Goal: Use online tool/utility: Use online tool/utility

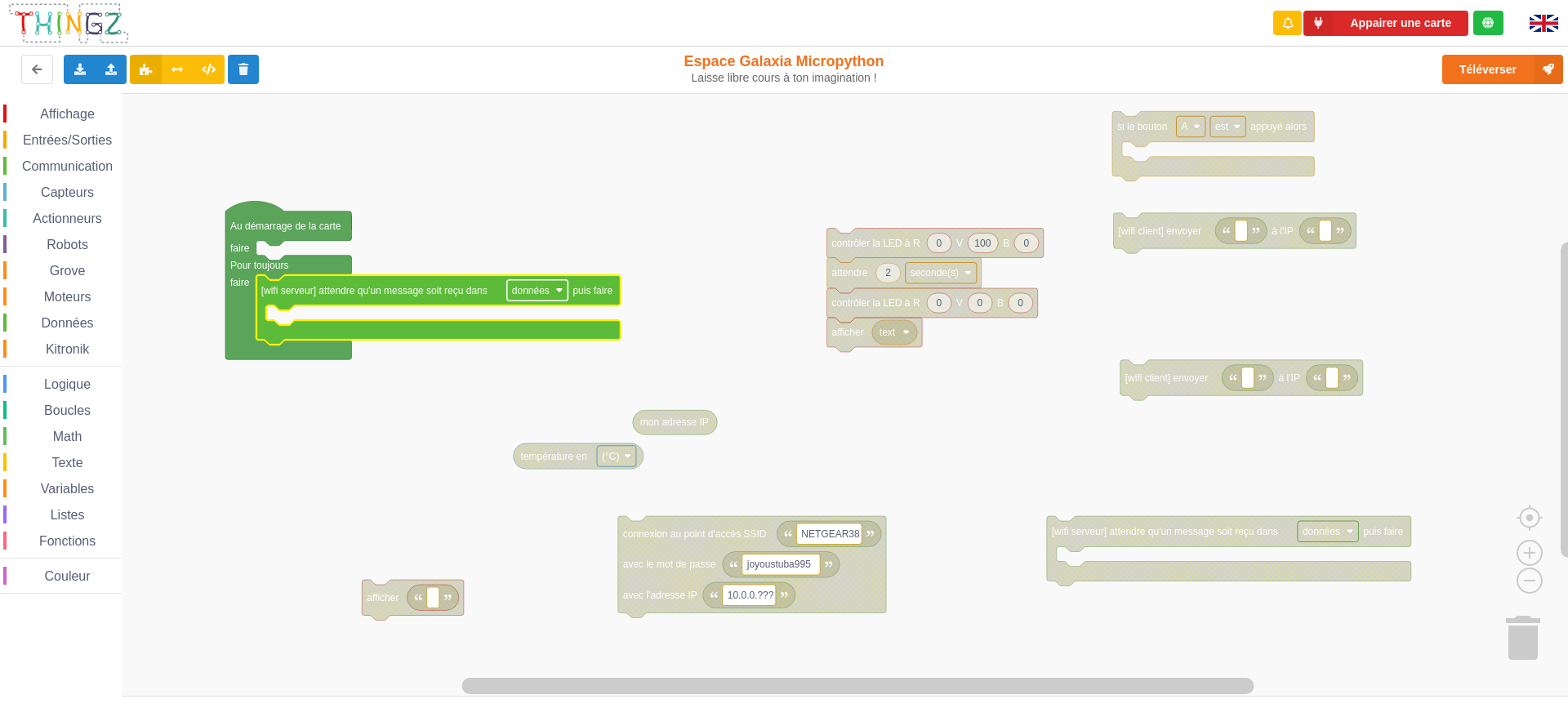
click at [550, 295] on rect "Espace de travail de Blocky" at bounding box center [538, 291] width 62 height 21
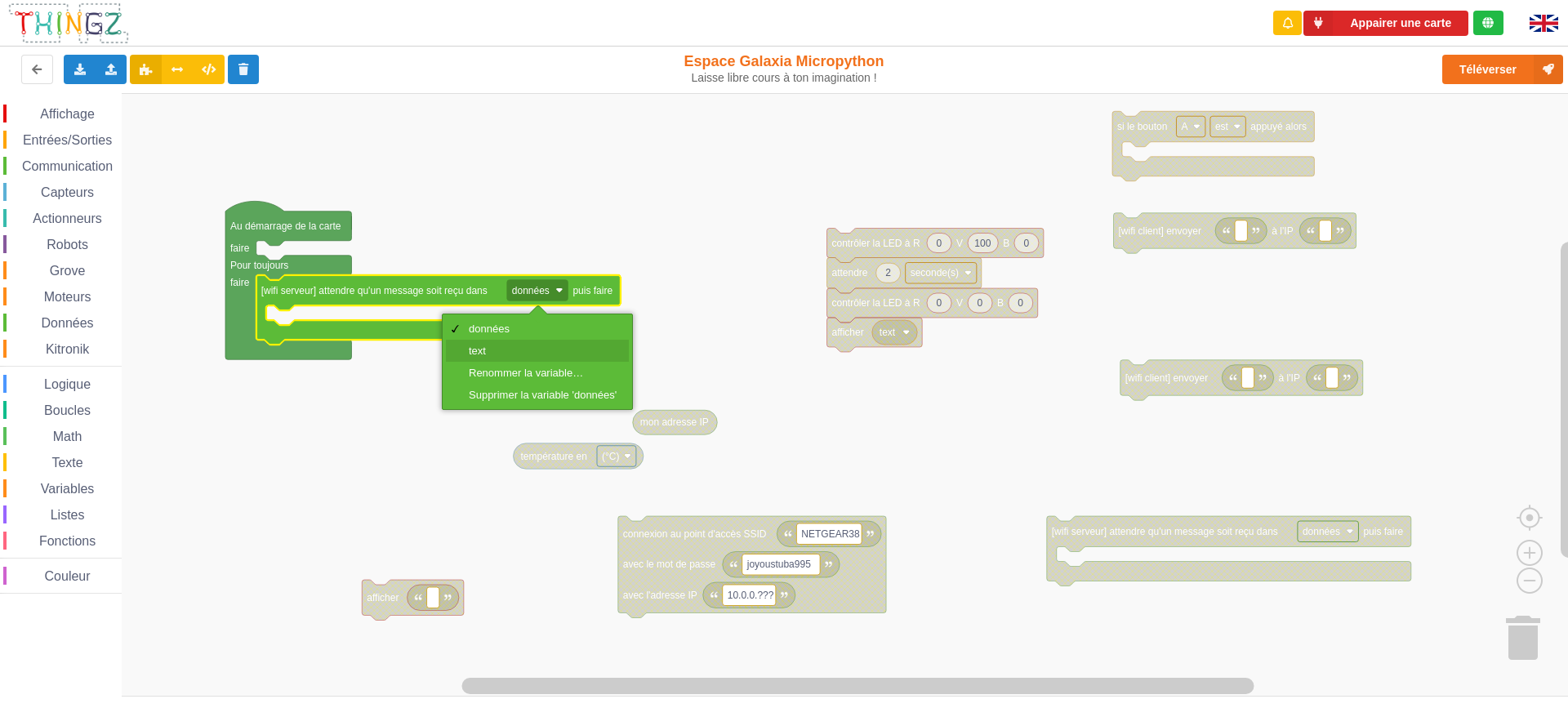
click at [490, 351] on div "text" at bounding box center [543, 351] width 148 height 12
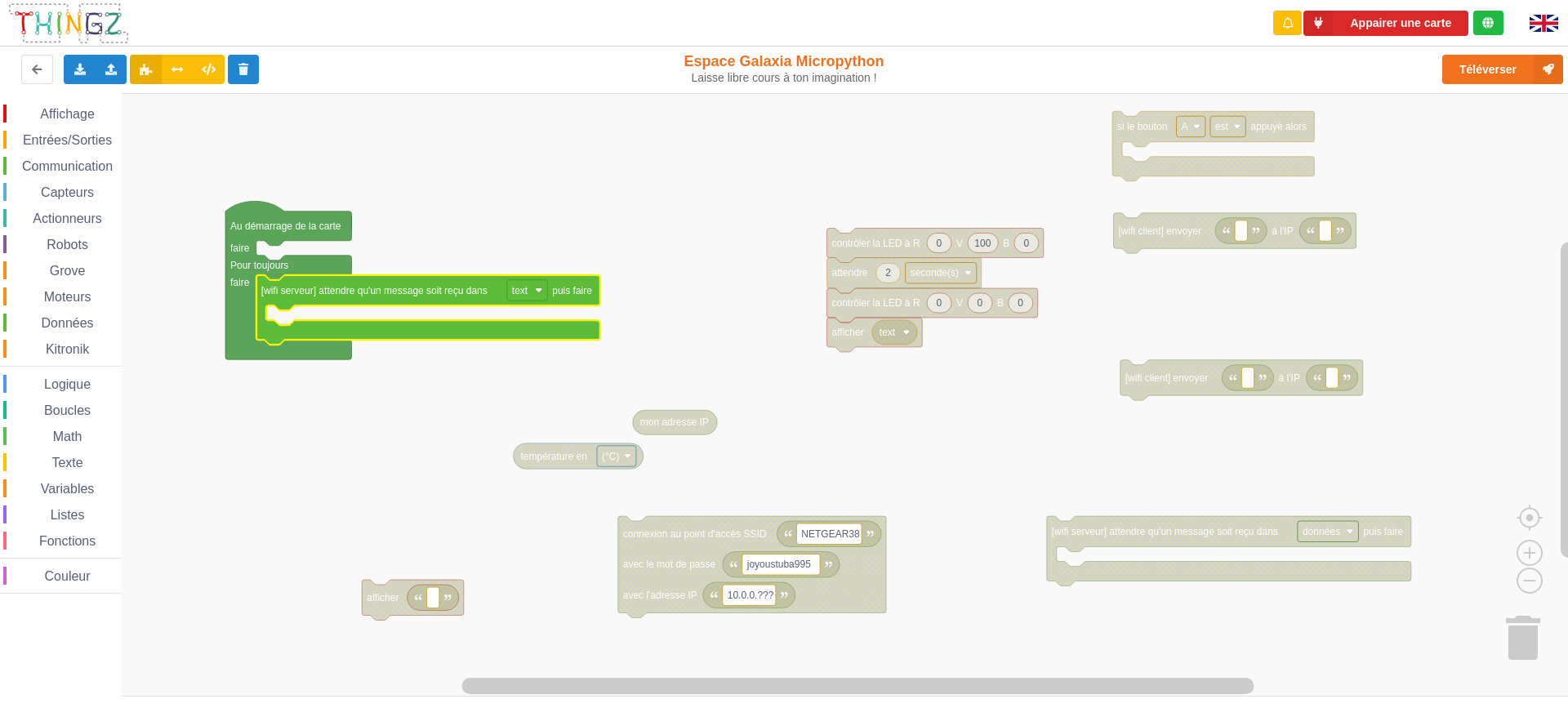
click at [712, 281] on div "Affichage Entrées/Sorties Communication Capteurs Actionneurs Robots Grove Moteu…" at bounding box center [790, 394] width 1579 height 604
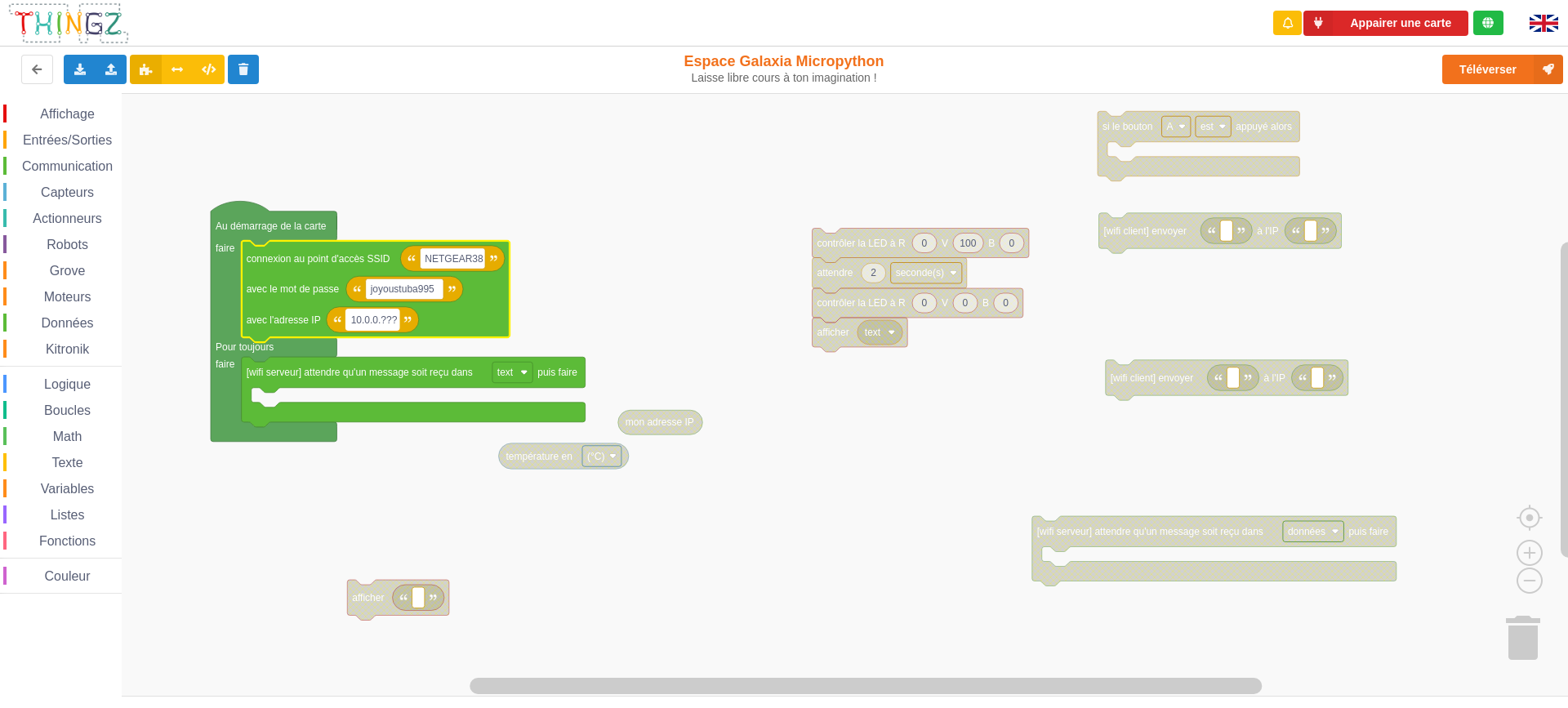
click at [387, 325] on text "10.0.0.???" at bounding box center [374, 320] width 47 height 11
type input "[TECHNICAL_ID]"
click at [589, 274] on rect "Espace de travail de Blocky" at bounding box center [790, 394] width 1579 height 604
click at [794, 517] on rect "Espace de travail de Blocky" at bounding box center [790, 394] width 1579 height 604
click at [66, 168] on span "Communication" at bounding box center [67, 166] width 95 height 14
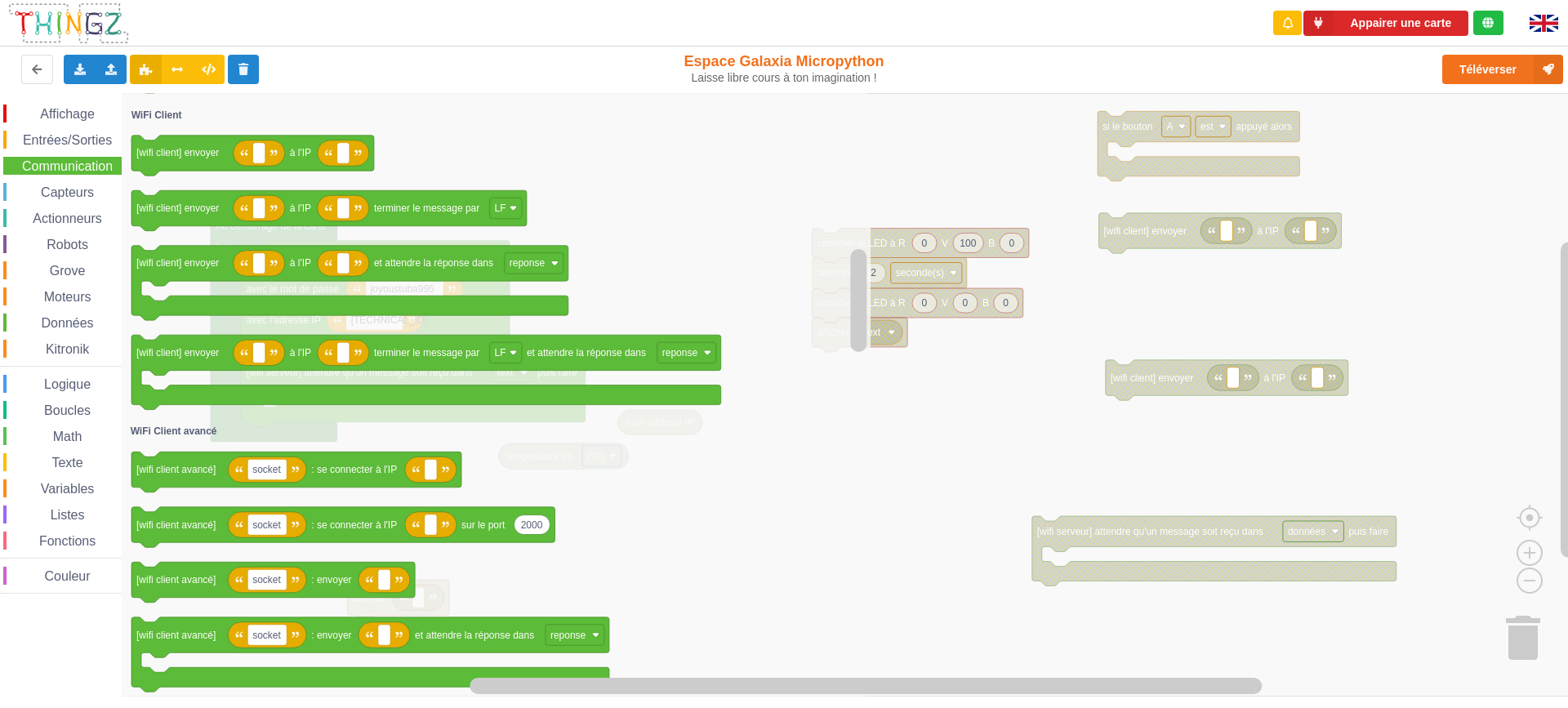
click at [770, 500] on icon "Espace de travail de Blocky" at bounding box center [496, 394] width 749 height 604
click at [951, 141] on rect "Espace de travail de Blocky" at bounding box center [790, 394] width 1579 height 604
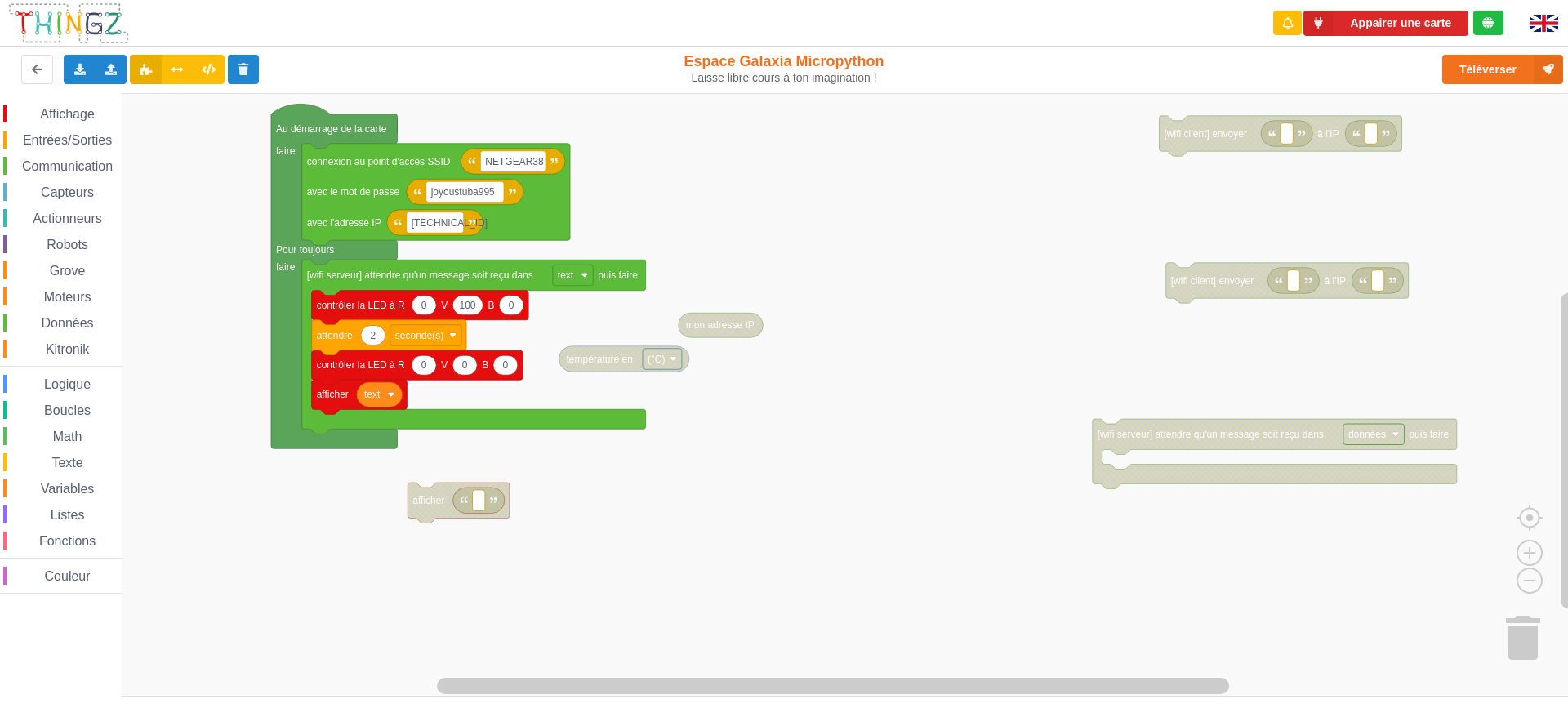
click at [710, 251] on div "Affichage Entrées/Sorties Communication Capteurs Actionneurs Robots Grove Moteu…" at bounding box center [790, 394] width 1579 height 604
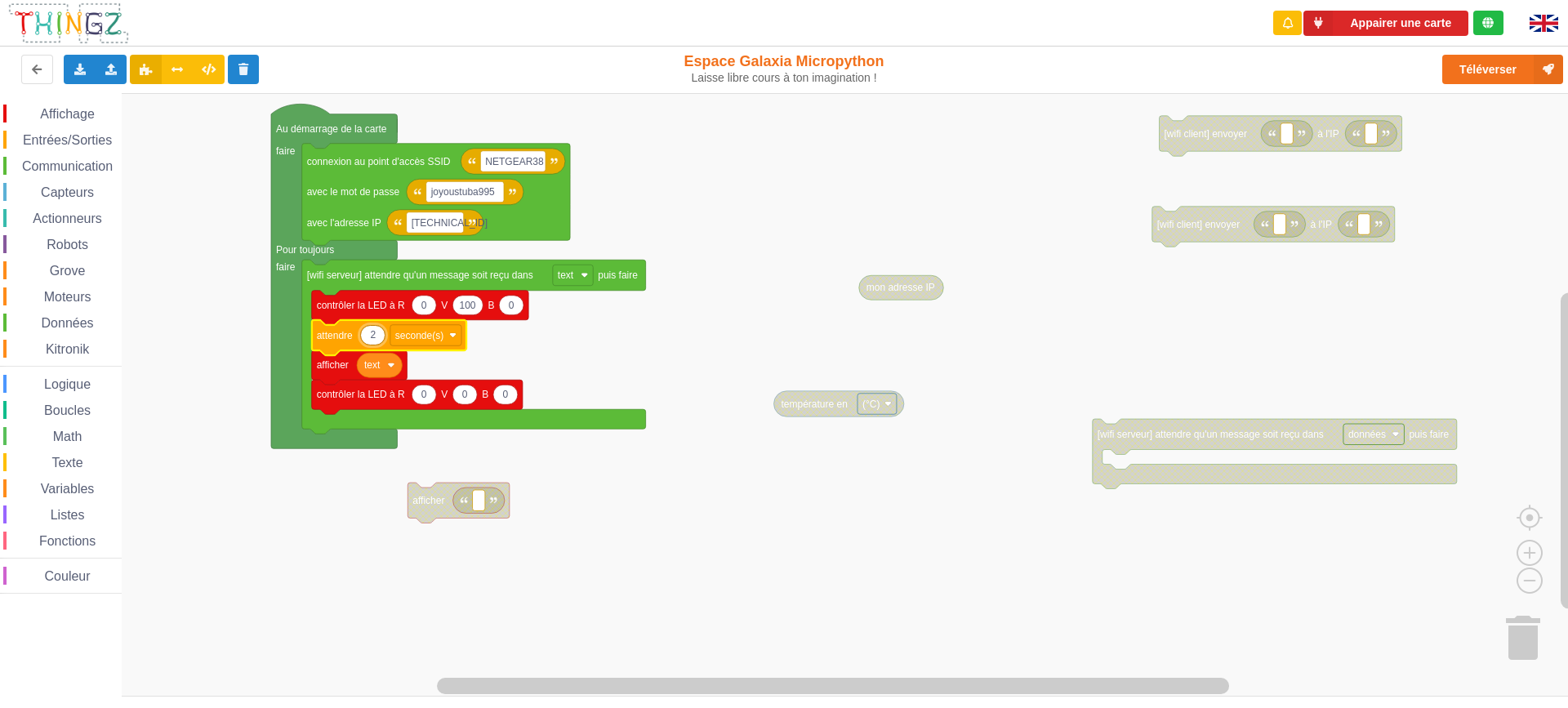
type input "1"
click at [704, 303] on rect "Espace de travail de Blocky" at bounding box center [790, 394] width 1579 height 604
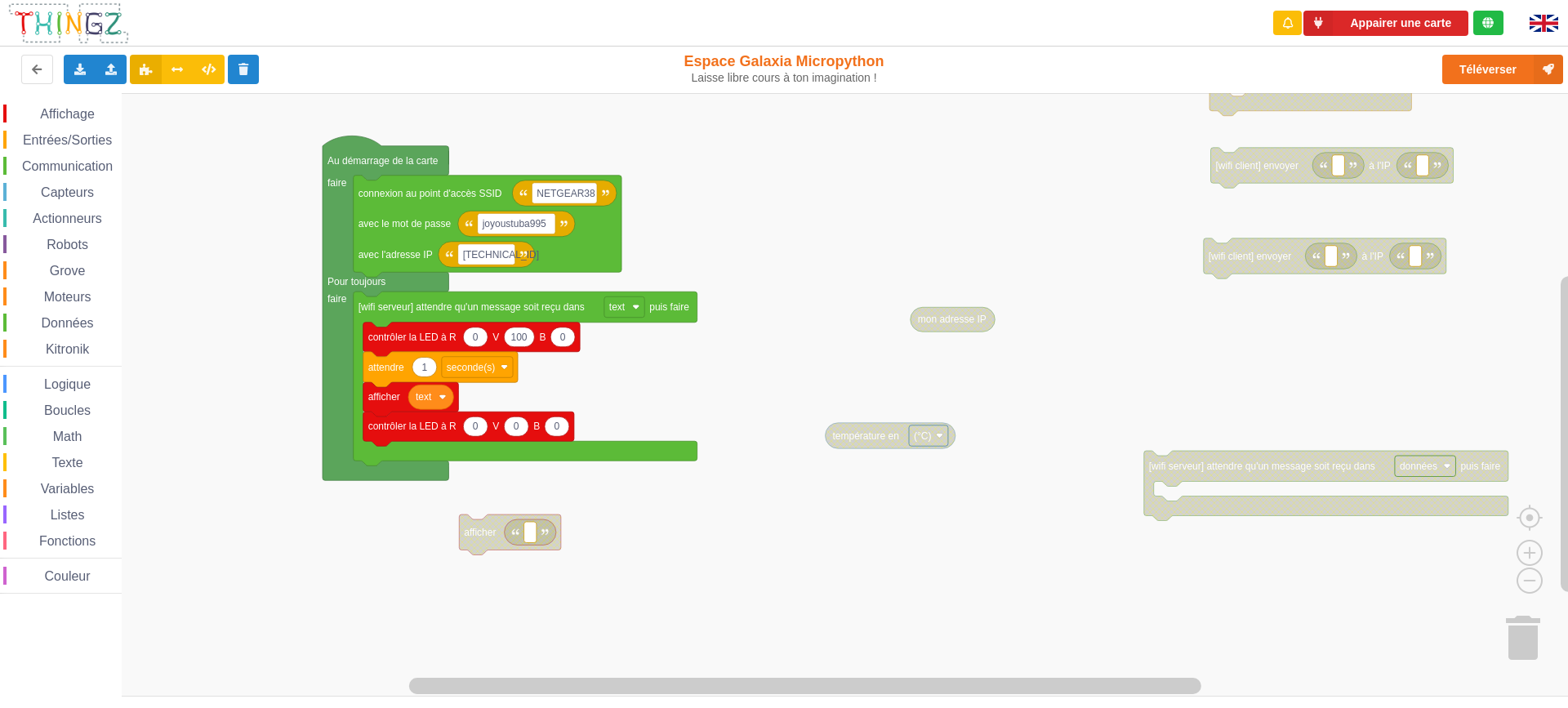
click at [754, 290] on div "Affichage Entrées/Sorties Communication Capteurs Actionneurs Robots Grove Moteu…" at bounding box center [790, 394] width 1579 height 604
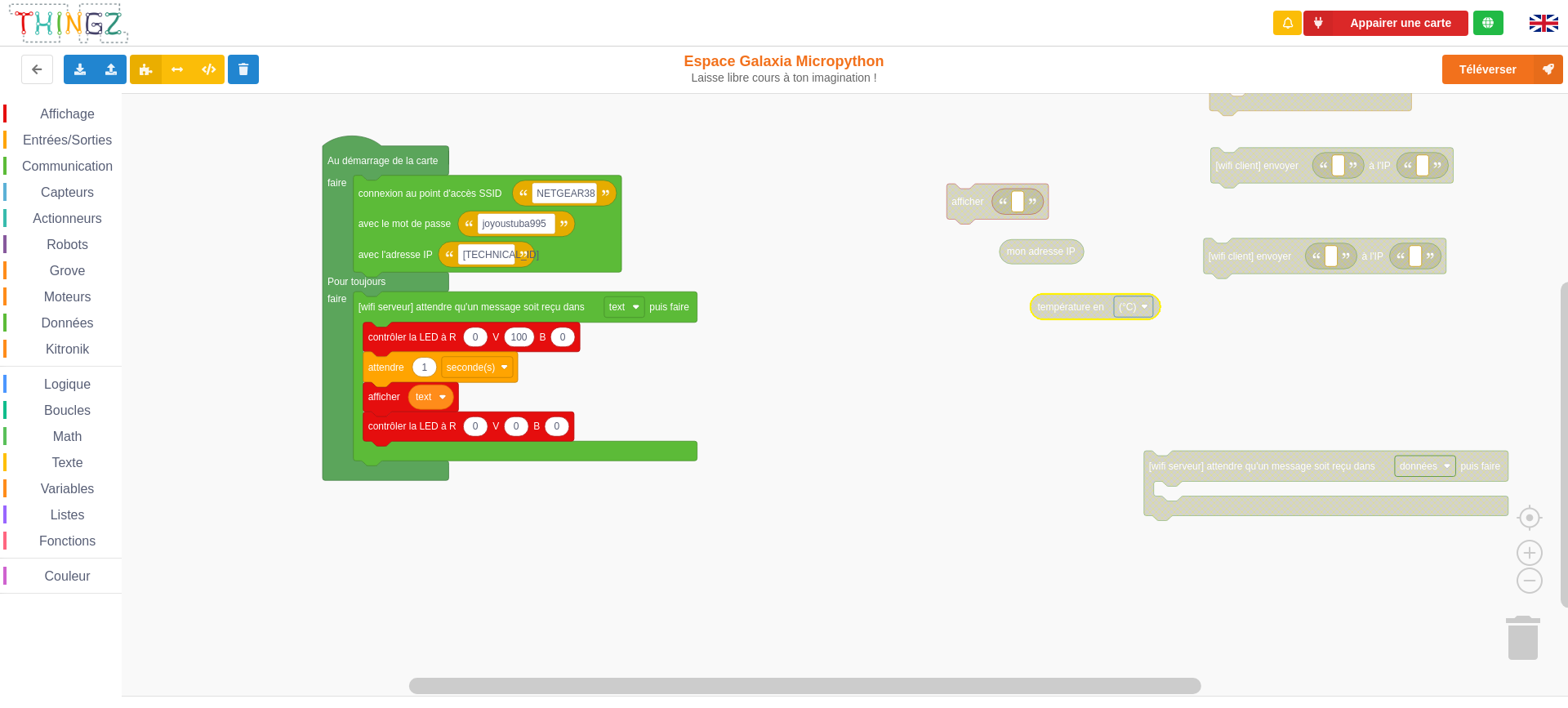
click at [909, 384] on rect "Espace de travail de Blocky" at bounding box center [790, 394] width 1579 height 604
click at [76, 492] on span "Variables" at bounding box center [68, 489] width 59 height 14
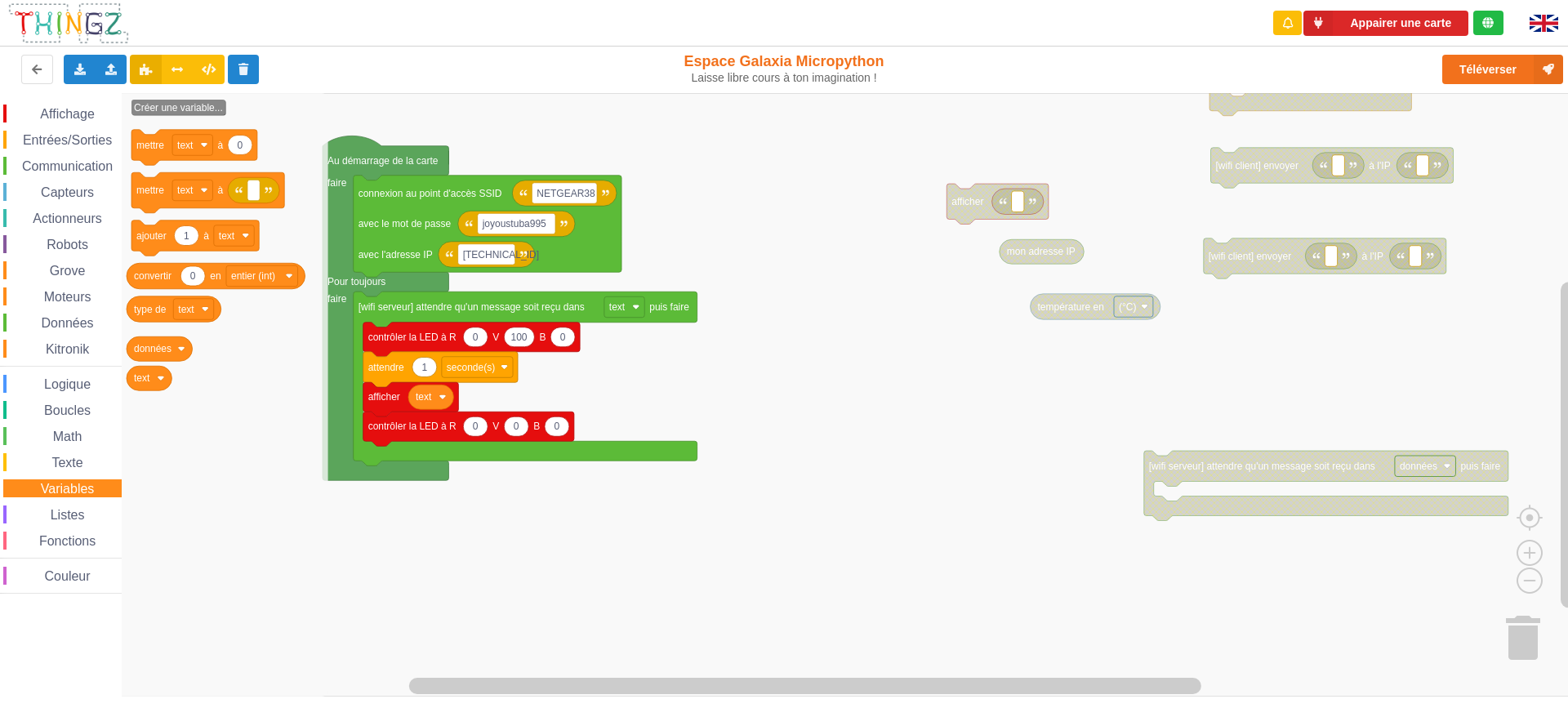
click at [76, 492] on span "Variables" at bounding box center [68, 489] width 59 height 14
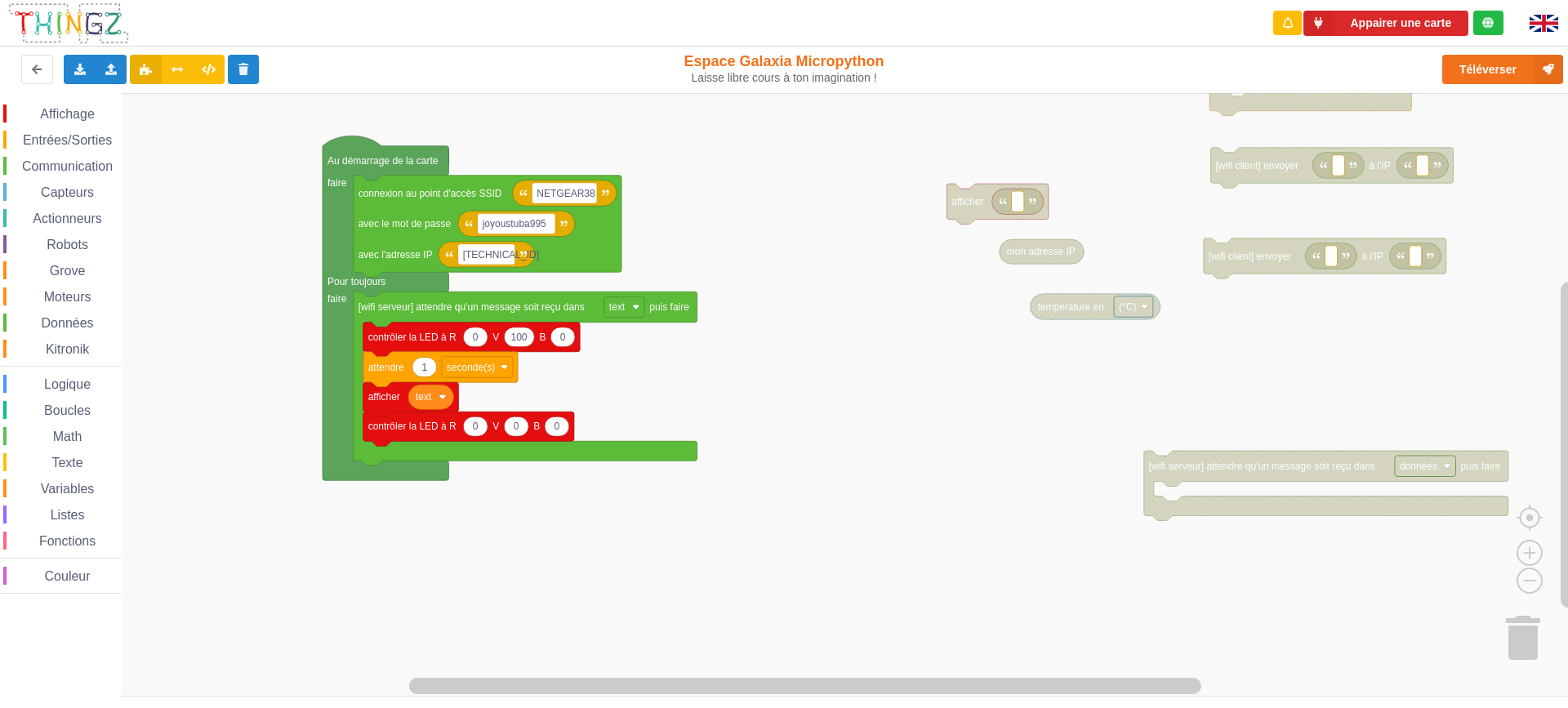
click at [70, 140] on span "Entrées/Sorties" at bounding box center [67, 140] width 94 height 14
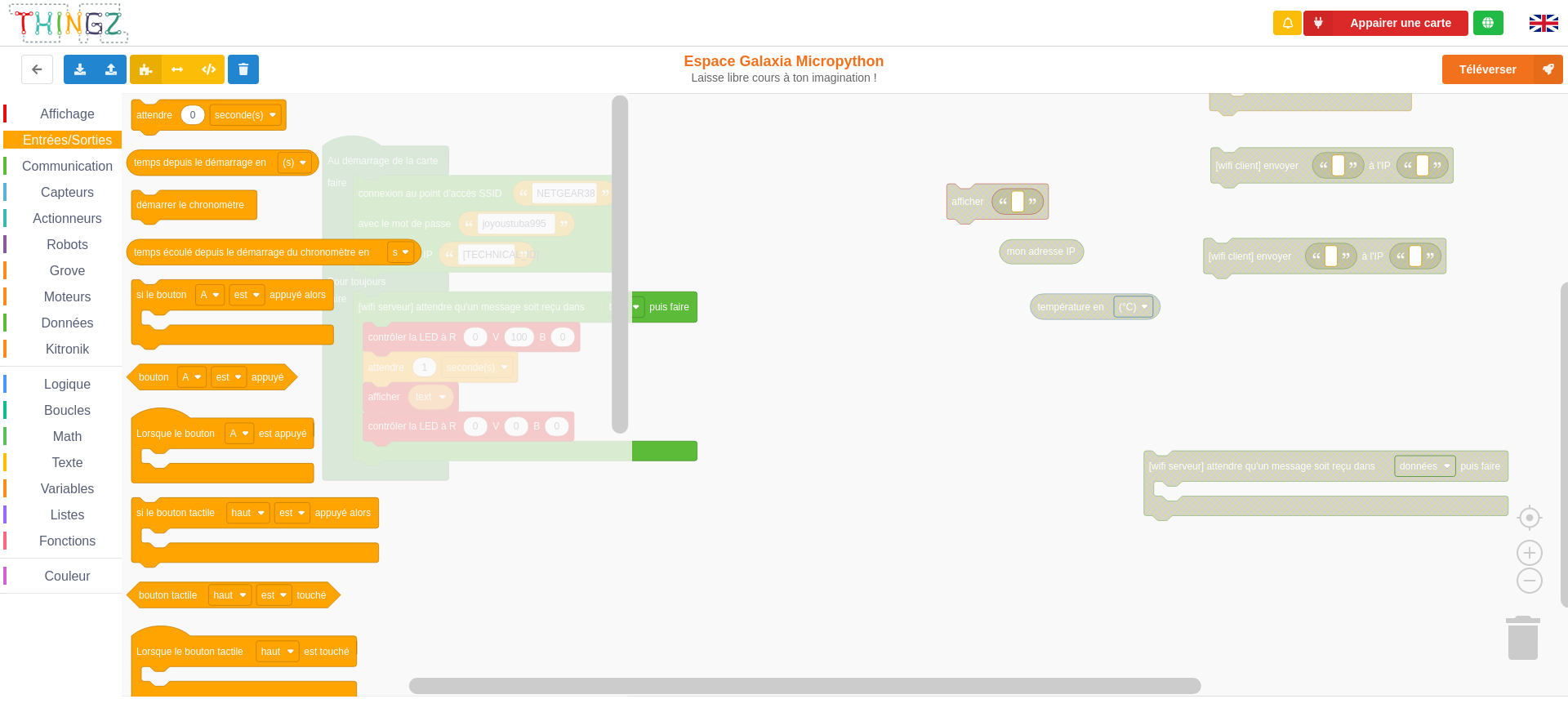
click at [65, 122] on div "Affichage" at bounding box center [62, 113] width 118 height 18
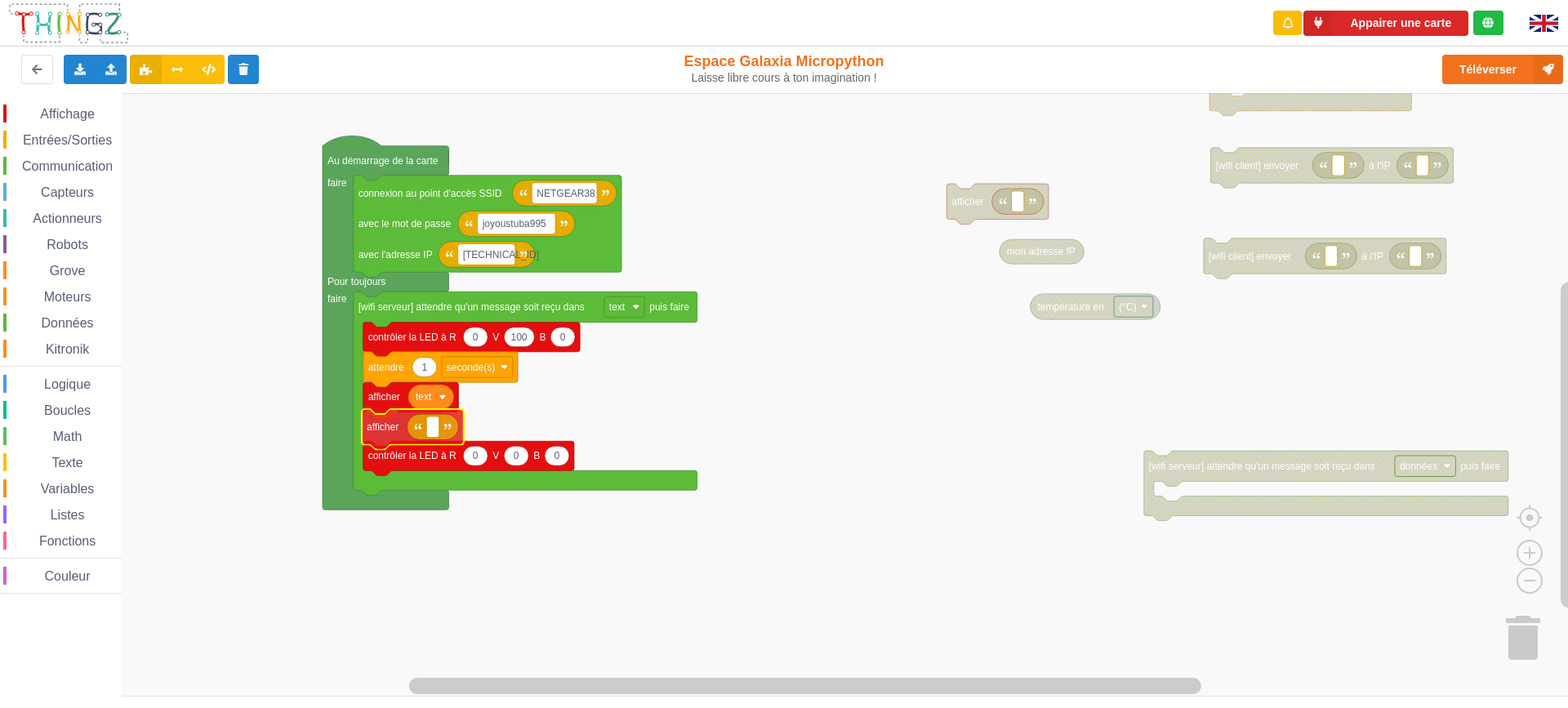
click at [385, 434] on div "Affichage Entrées/Sorties Communication Capteurs Actionneurs Robots Grove Moteu…" at bounding box center [790, 394] width 1579 height 604
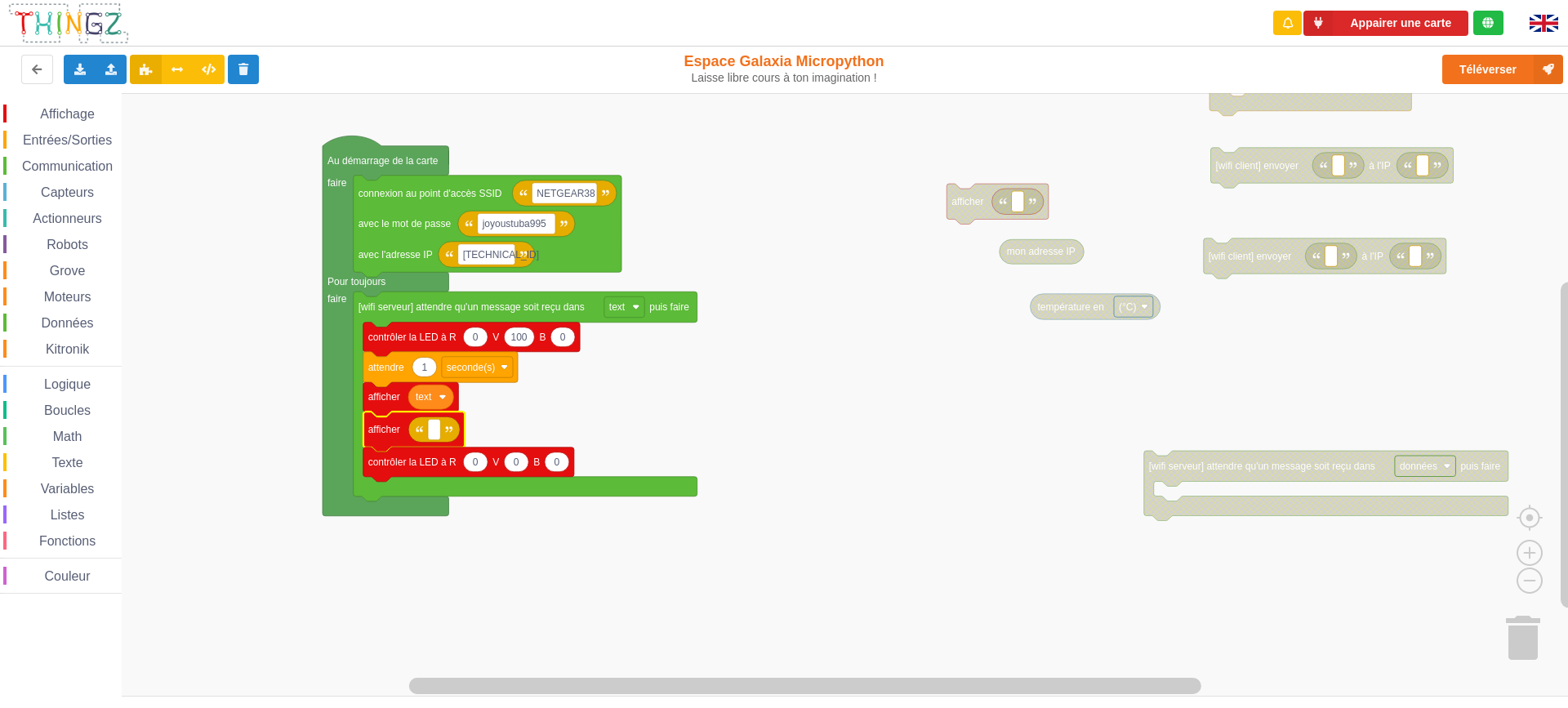
click at [65, 164] on span "Communication" at bounding box center [67, 166] width 95 height 14
click at [1339, 273] on div "Affichage Entrées/Sorties Communication Capteurs Actionneurs Robots Grove Moteu…" at bounding box center [790, 394] width 1579 height 604
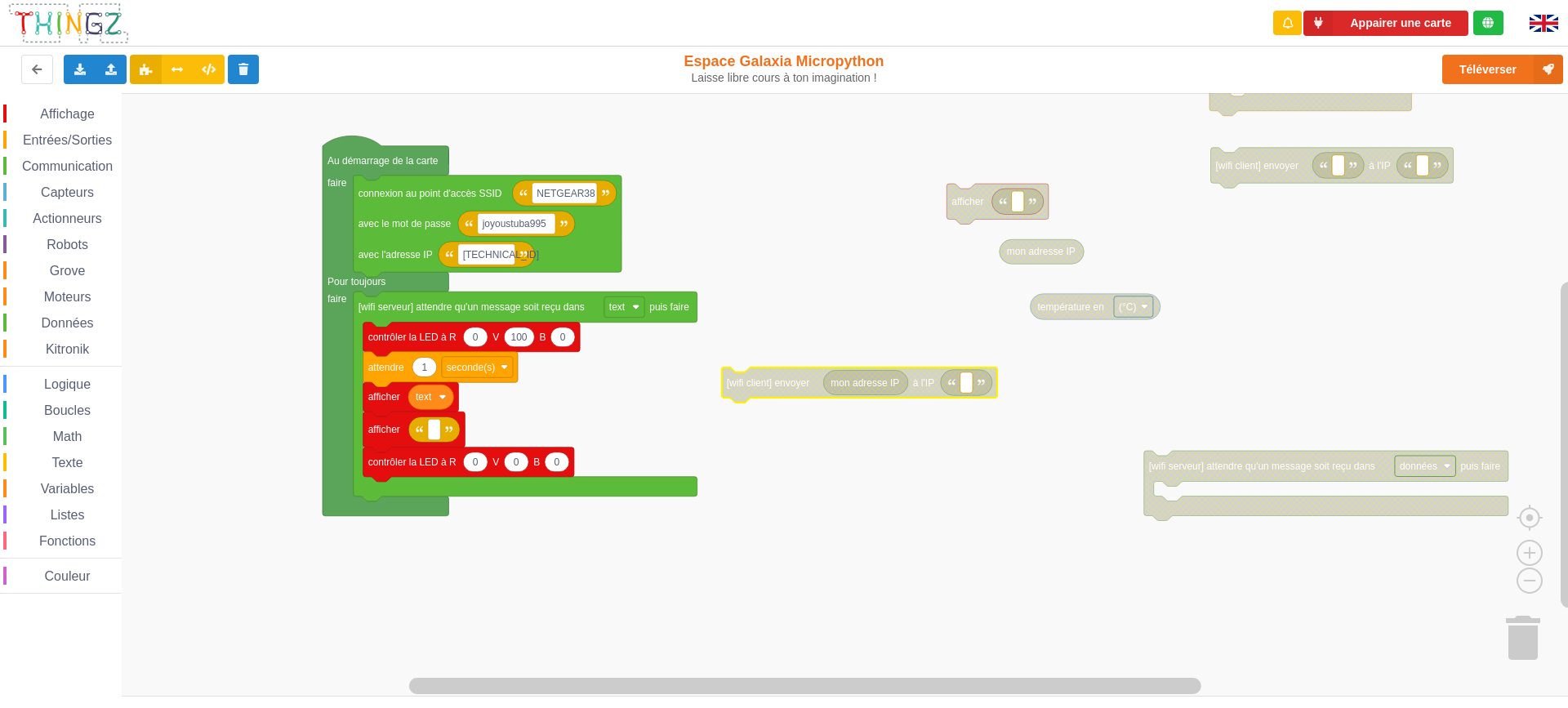
click at [961, 471] on rect "Espace de travail de Blocky" at bounding box center [790, 394] width 1579 height 604
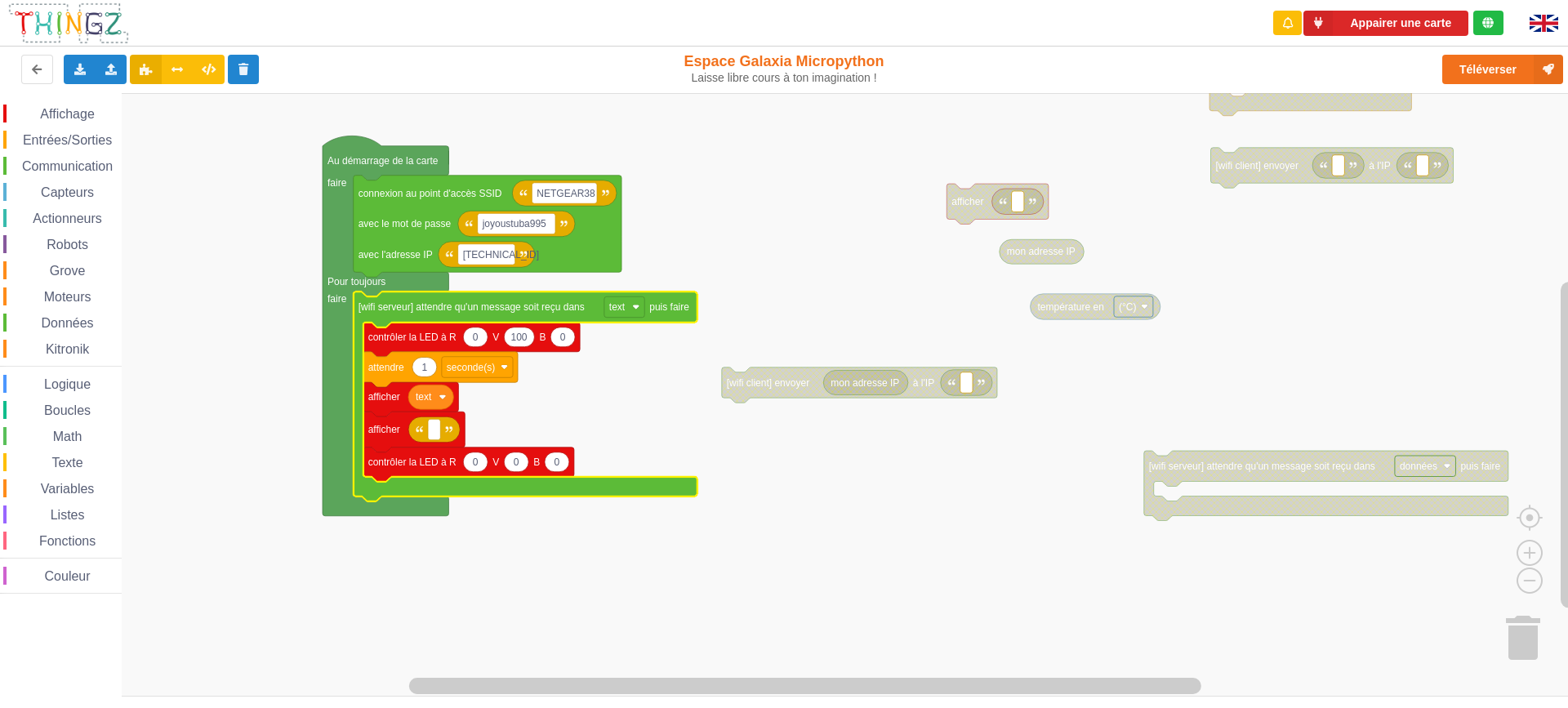
click at [638, 306] on image "Espace de travail de Blocky" at bounding box center [635, 306] width 7 height 7
click at [748, 219] on rect "Espace de travail de Blocky" at bounding box center [790, 394] width 1579 height 604
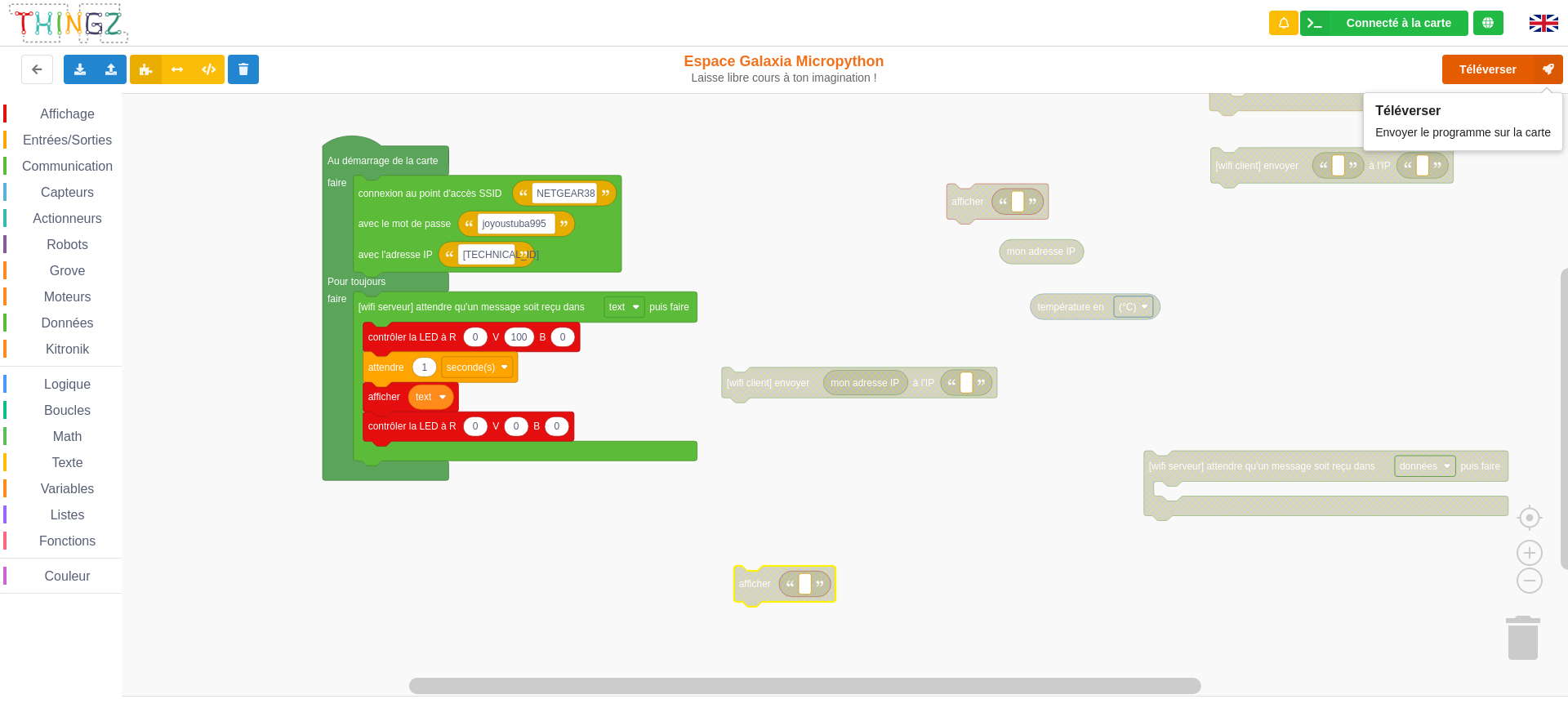
click at [1489, 73] on button "Téléverser" at bounding box center [1502, 70] width 121 height 30
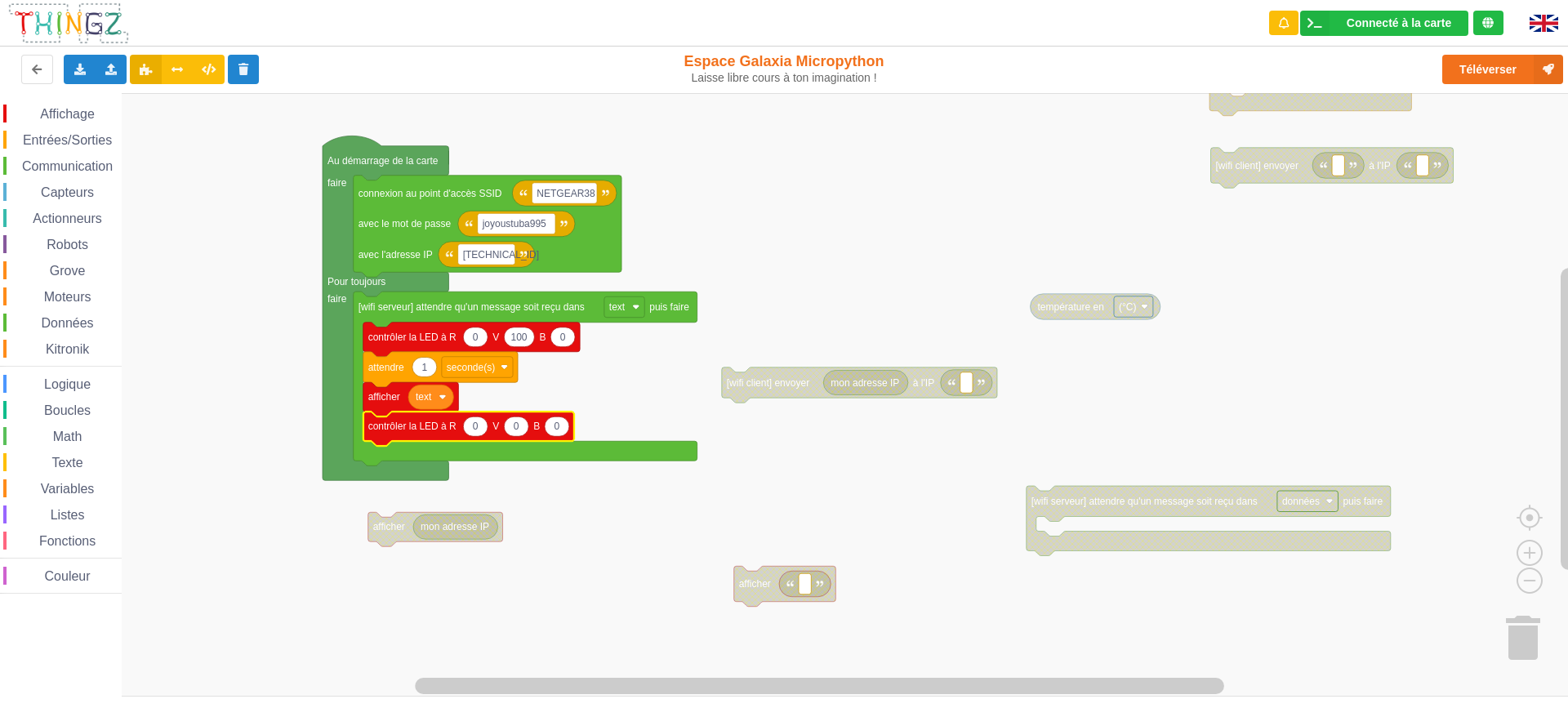
click at [805, 488] on rect "Espace de travail de Blocky" at bounding box center [790, 394] width 1579 height 604
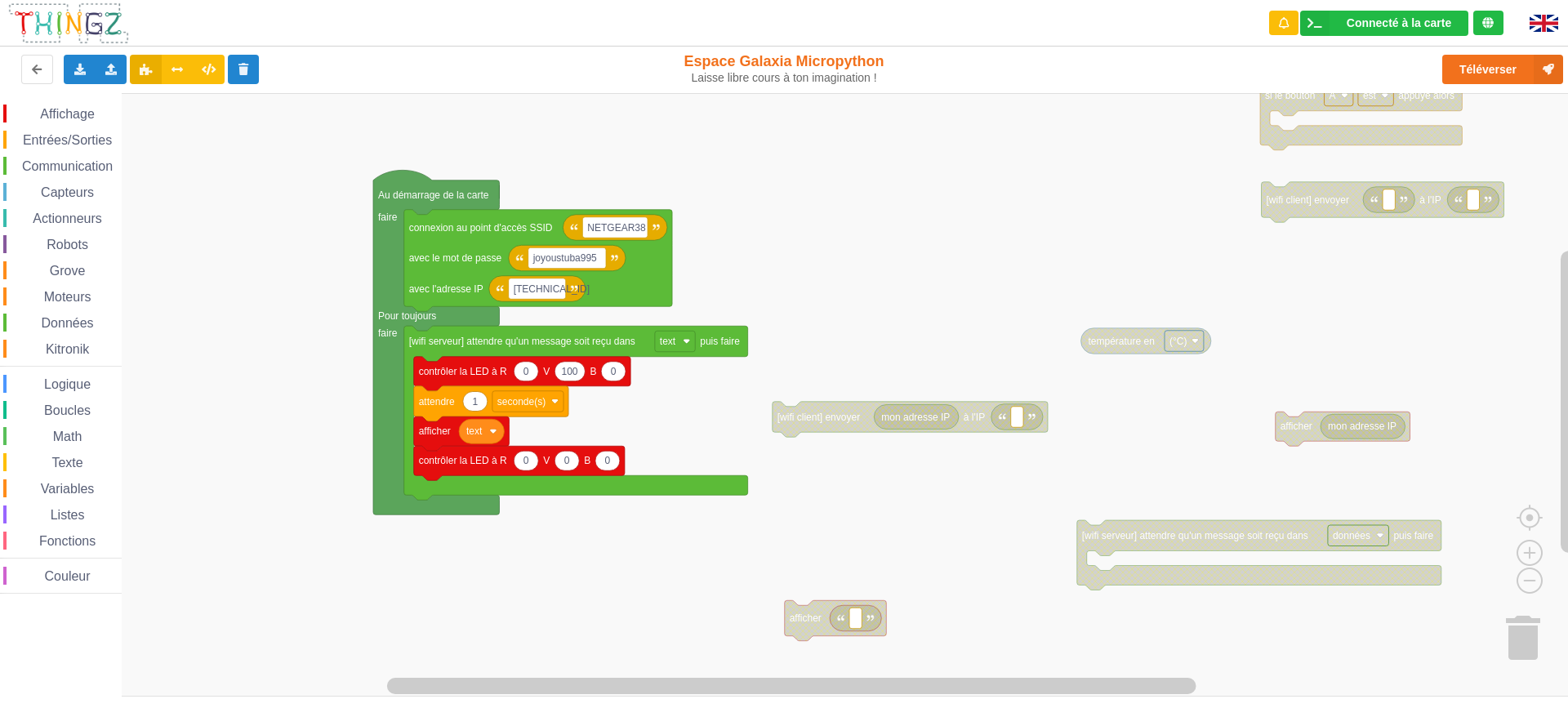
click at [303, 552] on div "Affichage Entrées/Sorties Communication Capteurs Actionneurs Robots Grove Moteu…" at bounding box center [790, 394] width 1579 height 604
click at [66, 195] on span "Capteurs" at bounding box center [67, 192] width 58 height 14
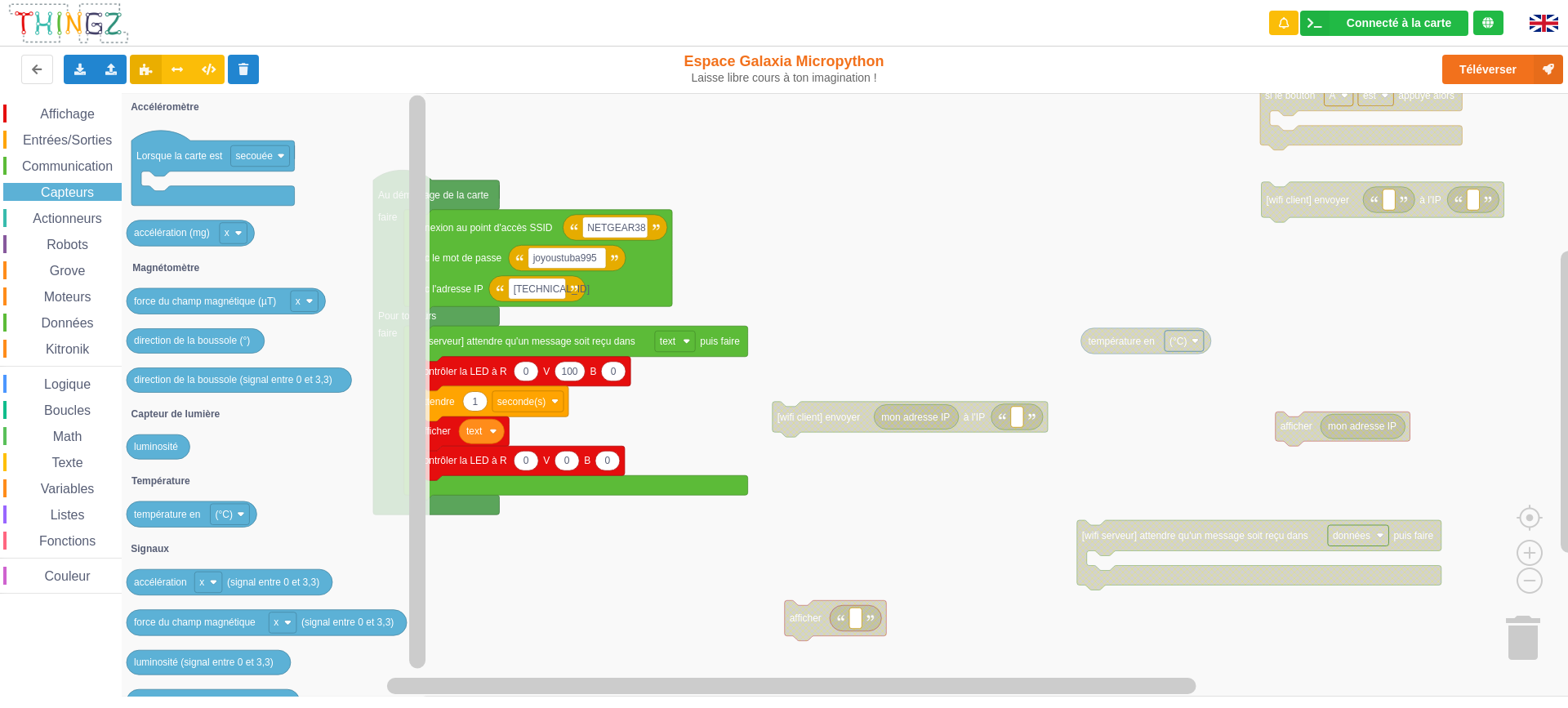
click at [64, 213] on span "Actionneurs" at bounding box center [67, 218] width 75 height 14
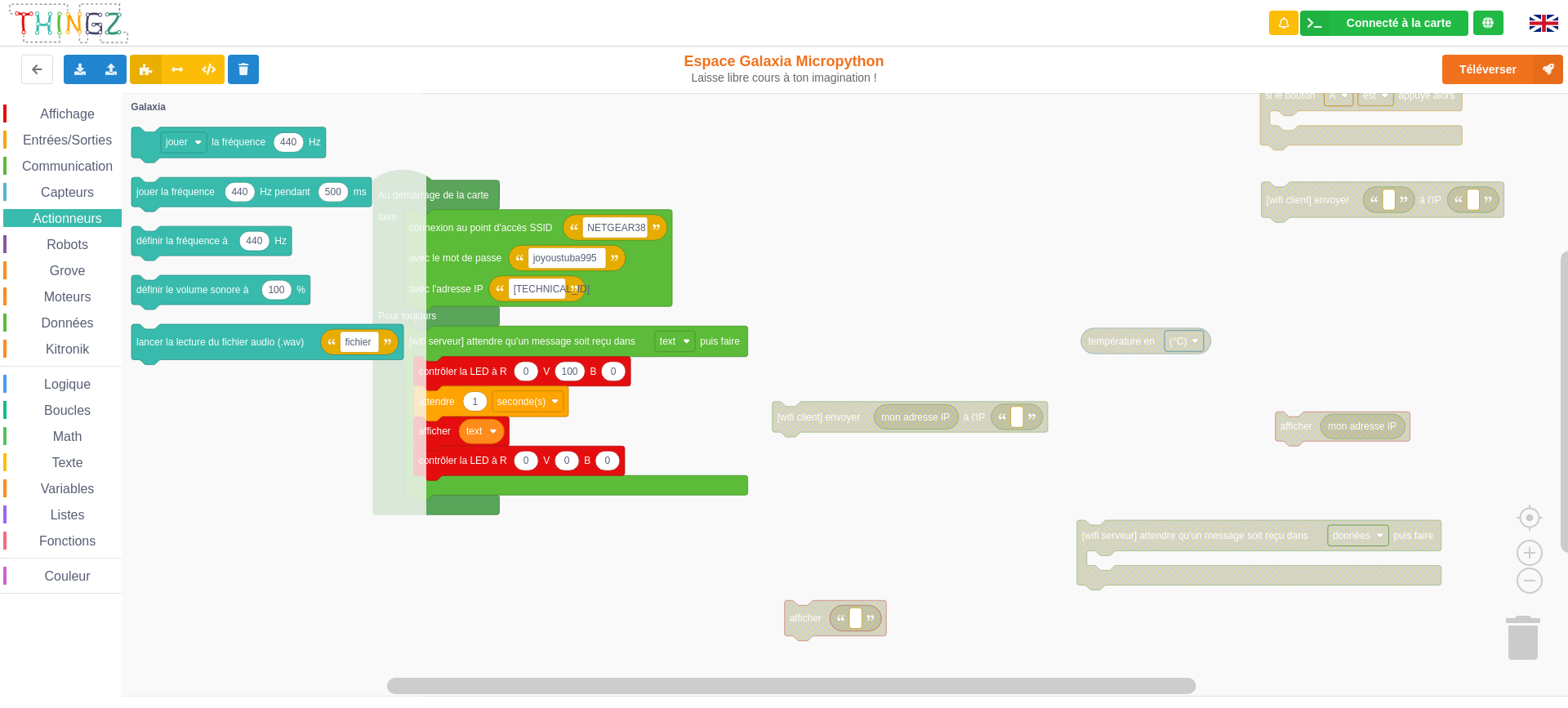
click at [71, 252] on div "Robots" at bounding box center [62, 244] width 118 height 18
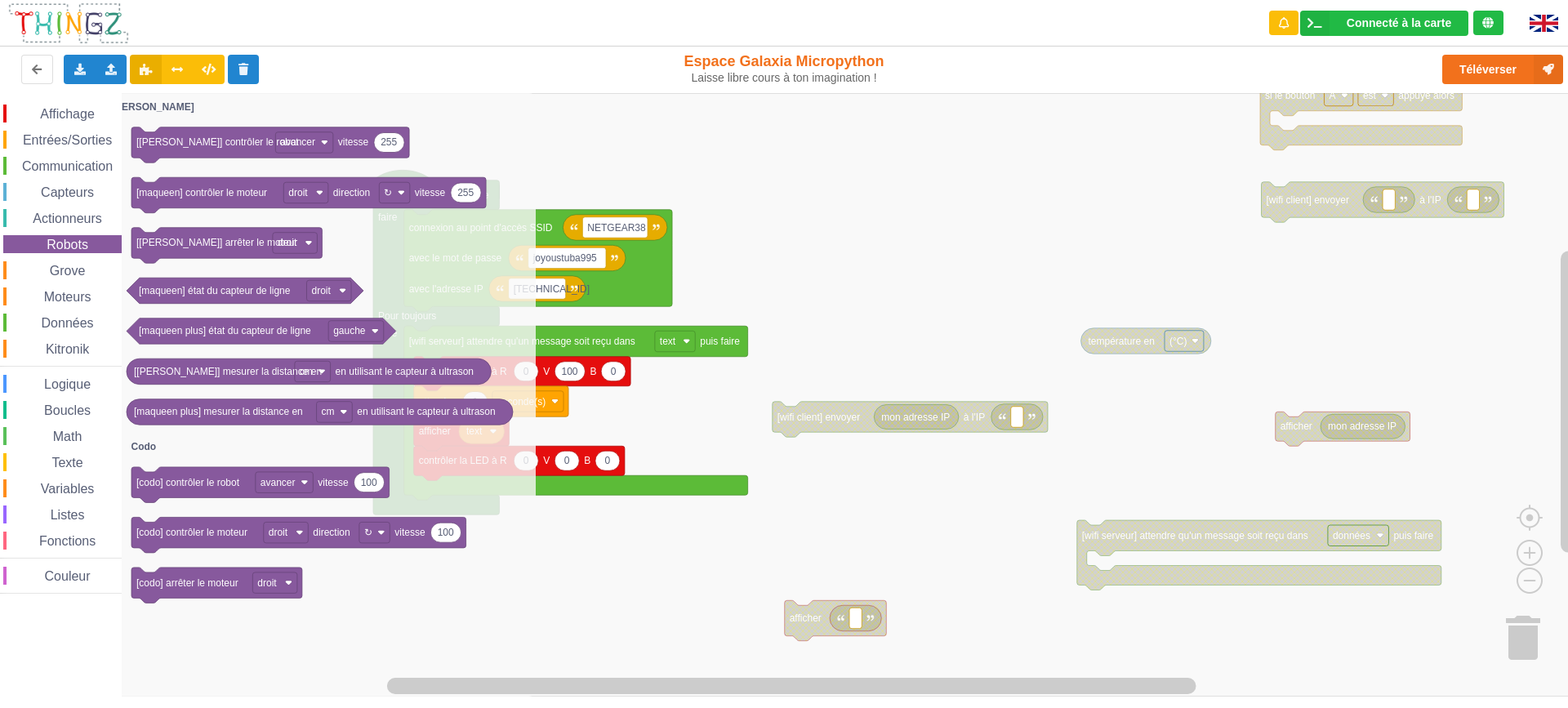
click at [62, 157] on div "Communication" at bounding box center [62, 166] width 118 height 18
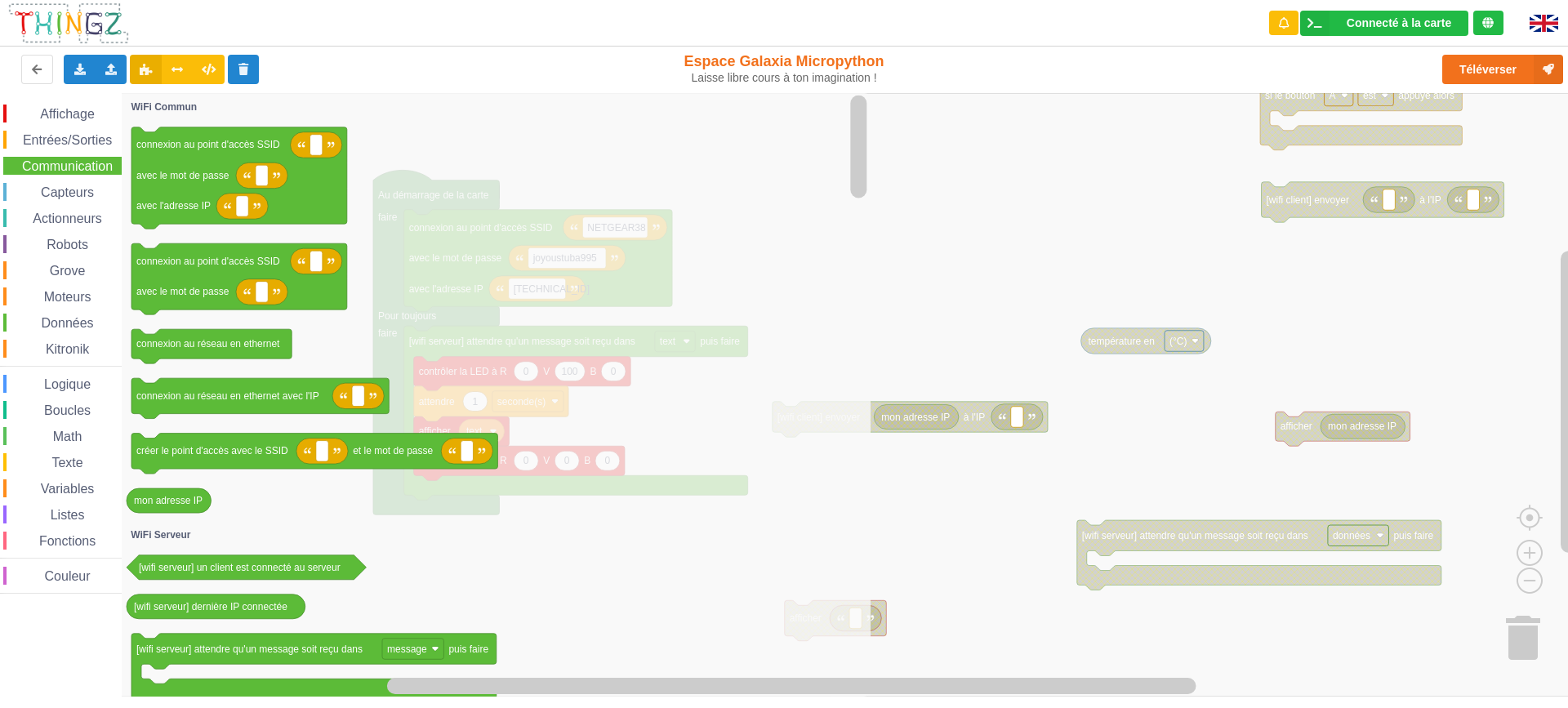
click at [45, 145] on span "Entrées/Sorties" at bounding box center [67, 140] width 94 height 14
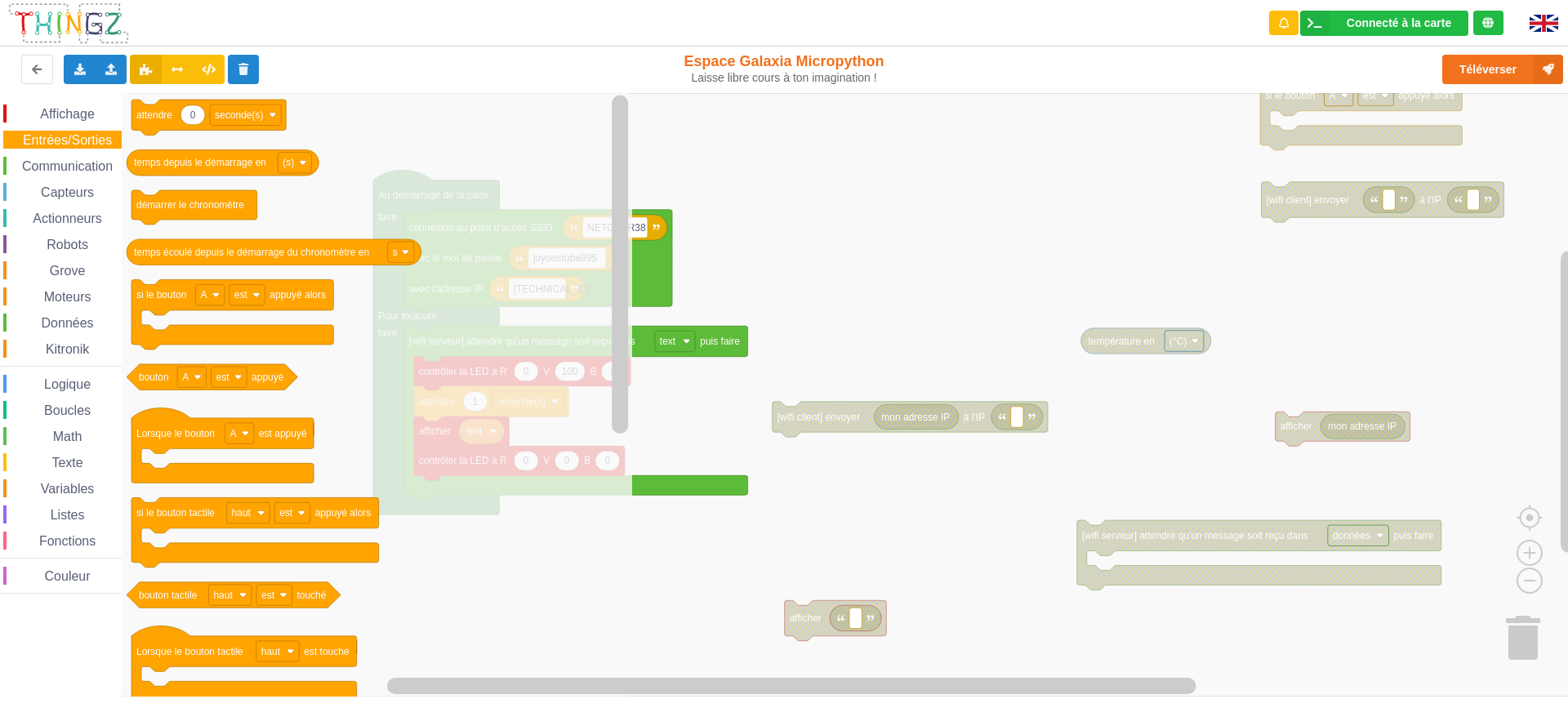
click at [64, 101] on div "Affichage Entrées/Sorties Communication Capteurs Actionneurs Robots Grove Moteu…" at bounding box center [61, 347] width 121 height 508
click at [67, 113] on span "Affichage" at bounding box center [67, 113] width 59 height 14
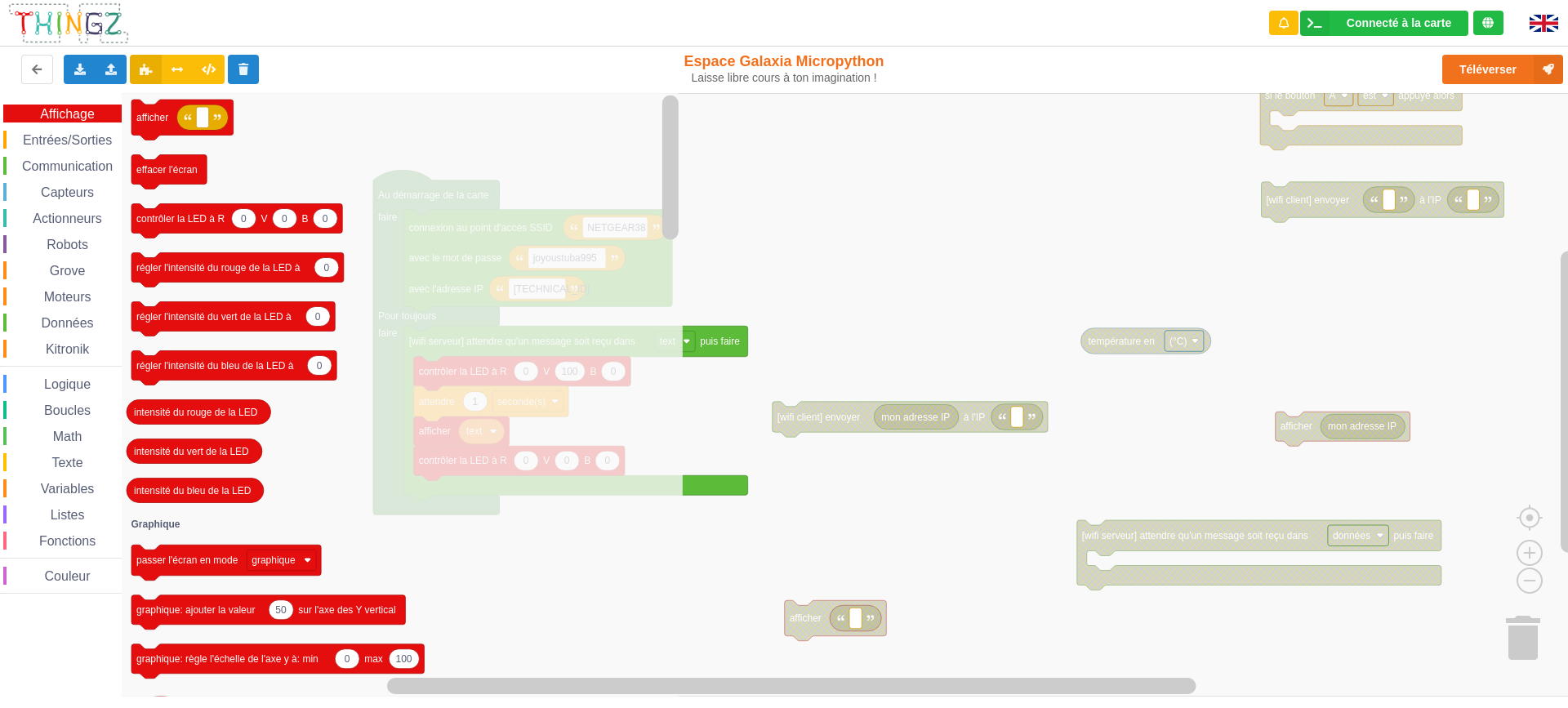
click at [627, 553] on icon "Espace de travail de Blocky" at bounding box center [401, 394] width 561 height 604
click at [59, 319] on span "Données" at bounding box center [68, 323] width 57 height 14
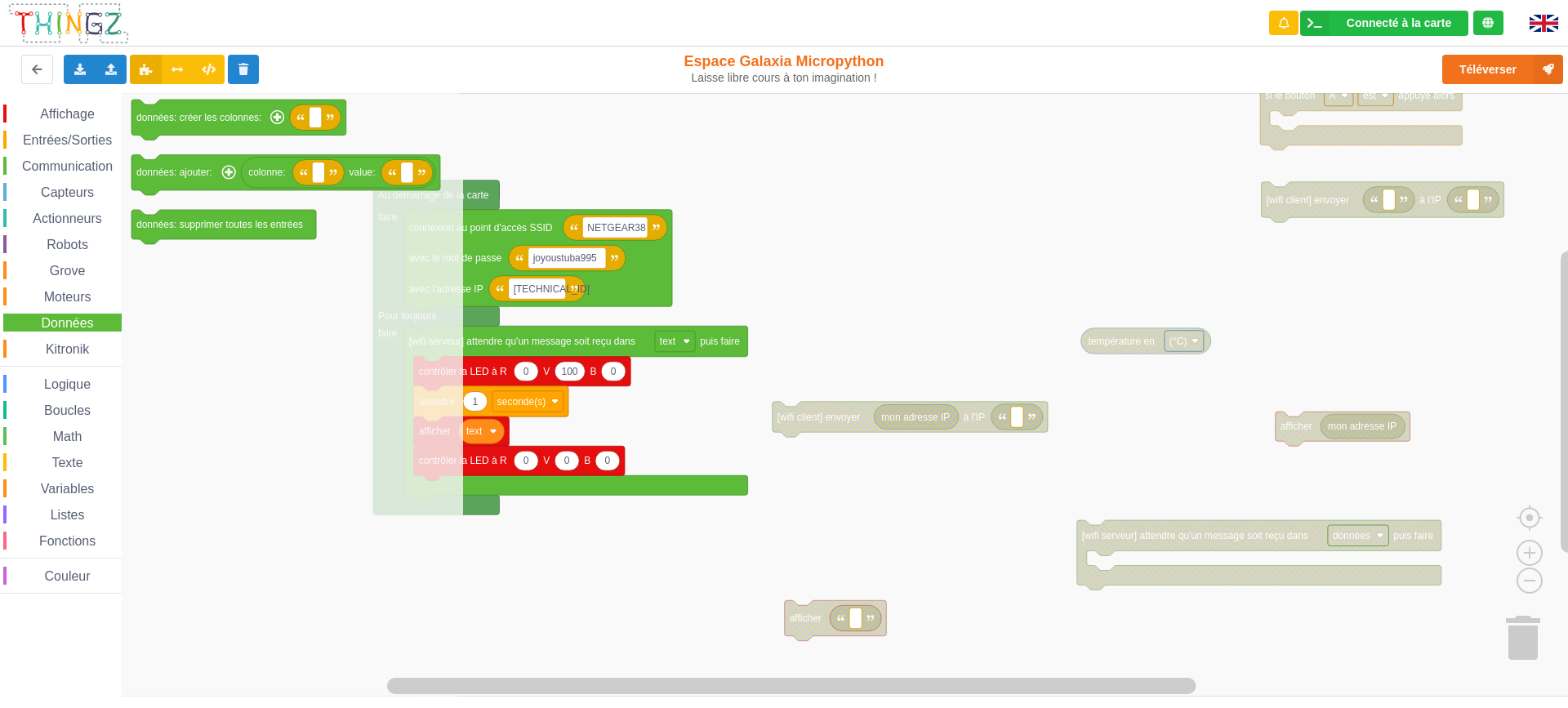
click at [62, 439] on span "Math" at bounding box center [68, 436] width 34 height 14
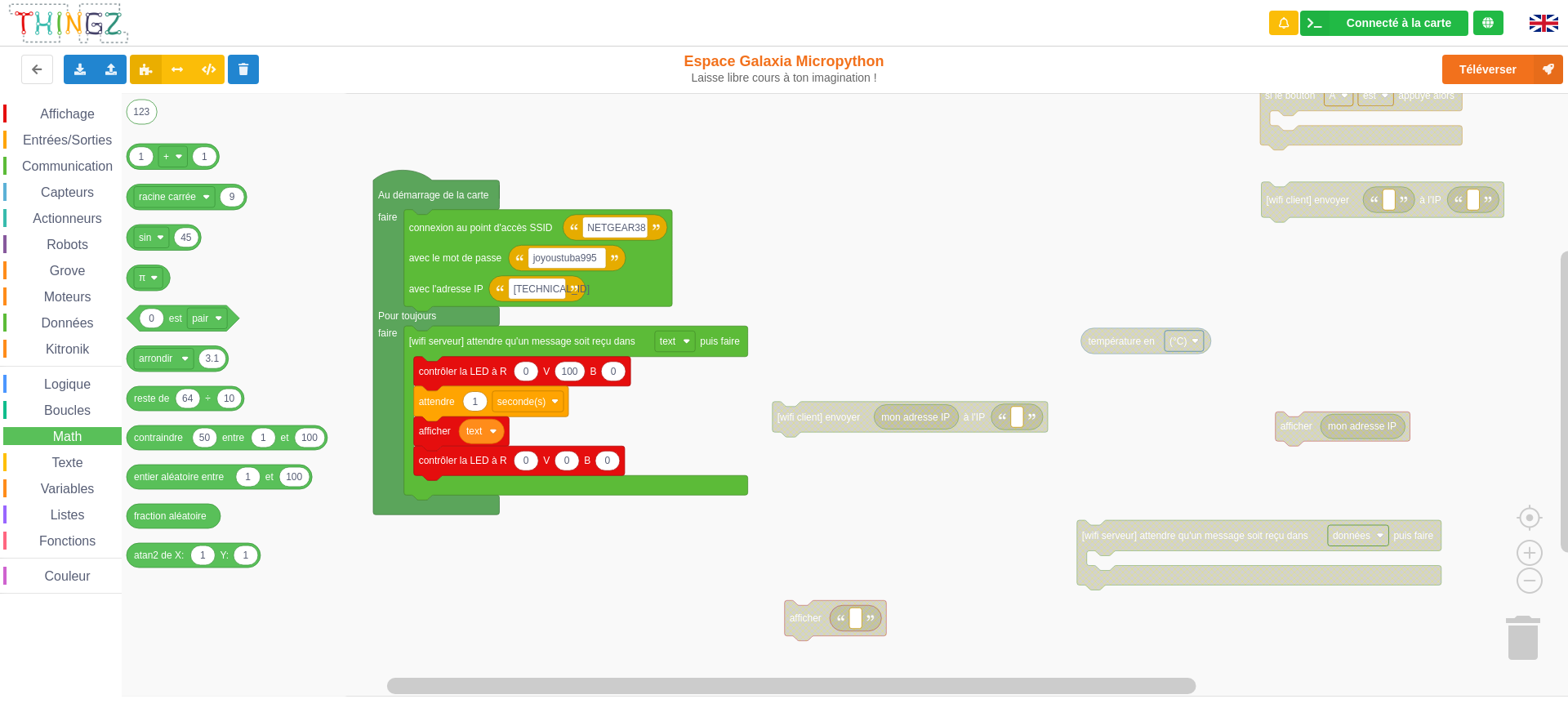
click at [59, 459] on span "Texte" at bounding box center [67, 462] width 36 height 14
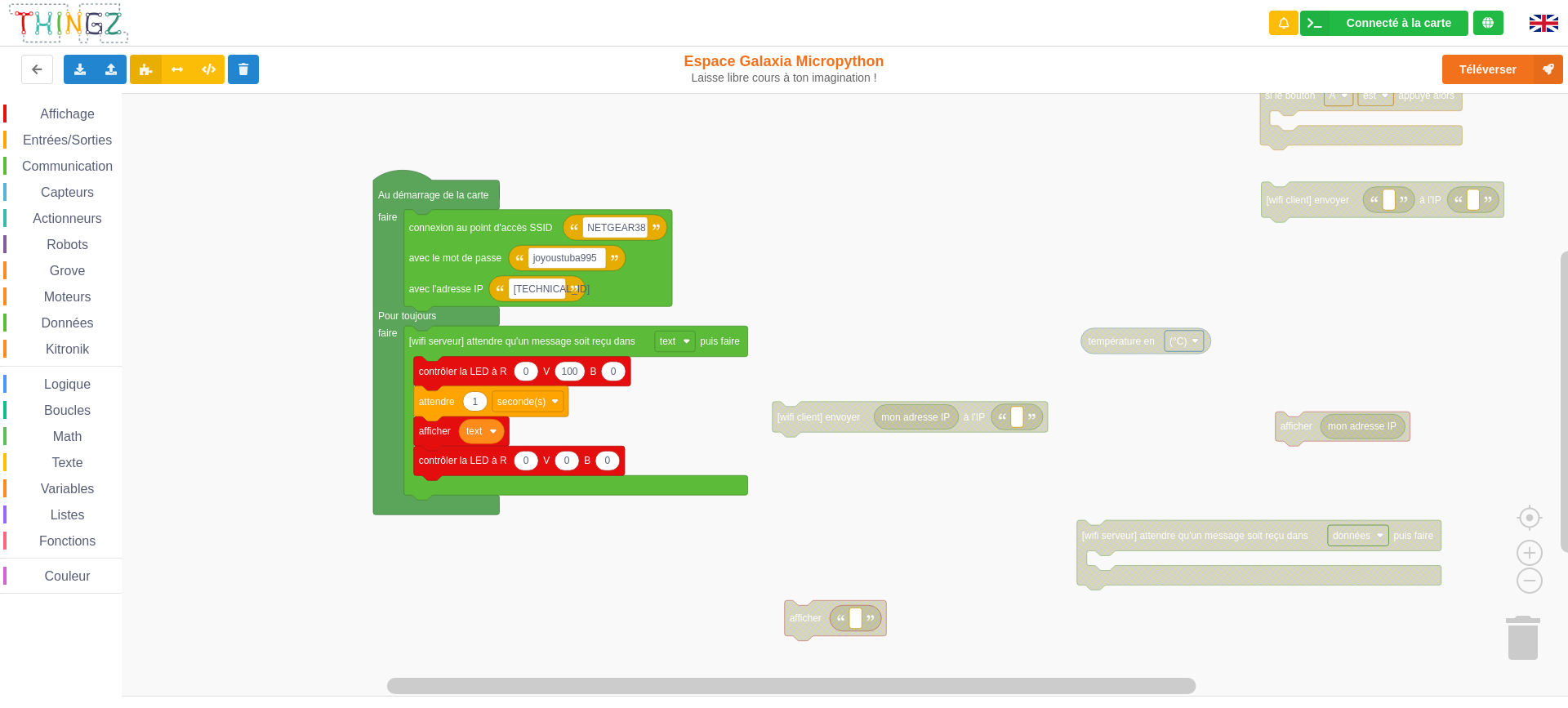
click at [858, 250] on rect "Espace de travail de Blocky" at bounding box center [790, 394] width 1579 height 604
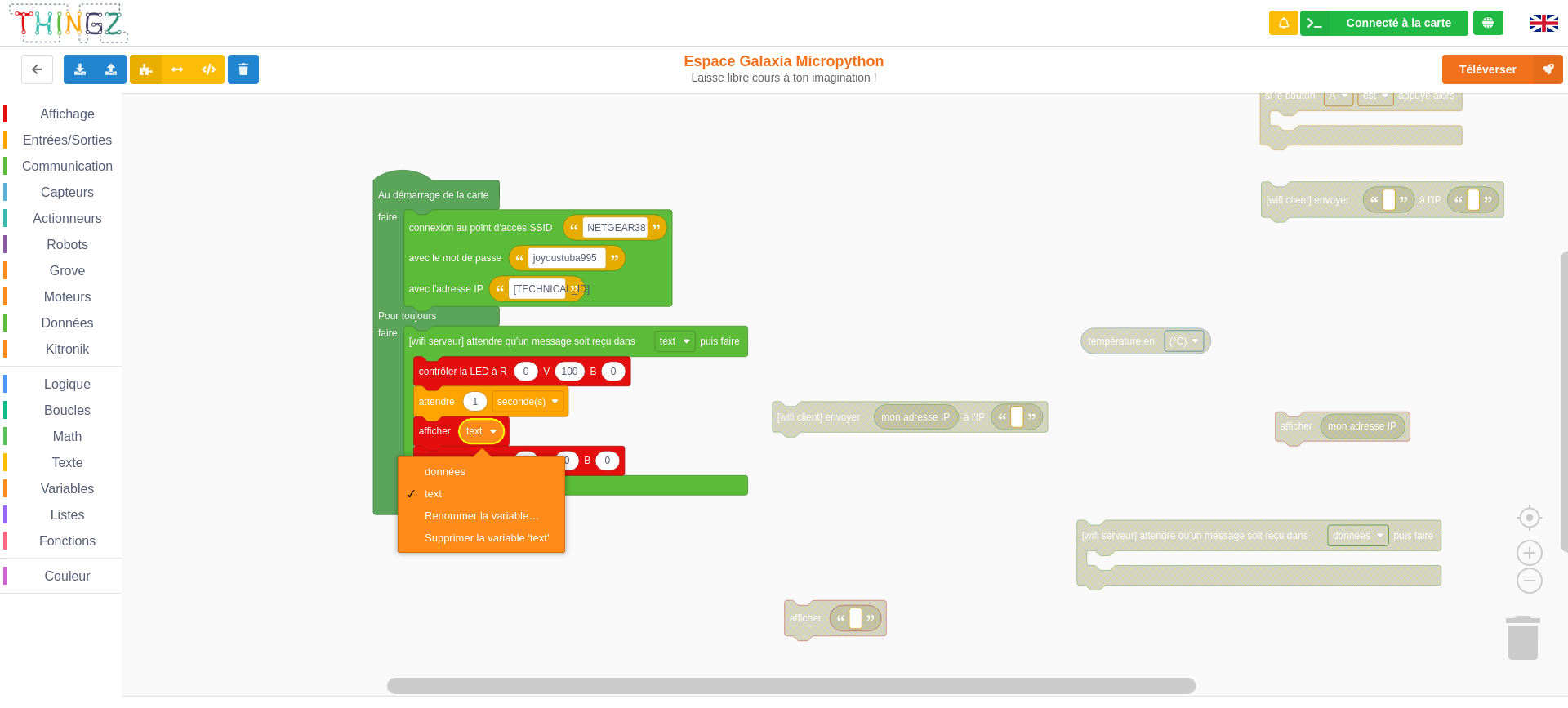
click at [274, 462] on rect "Espace de travail de Blocky" at bounding box center [790, 394] width 1579 height 604
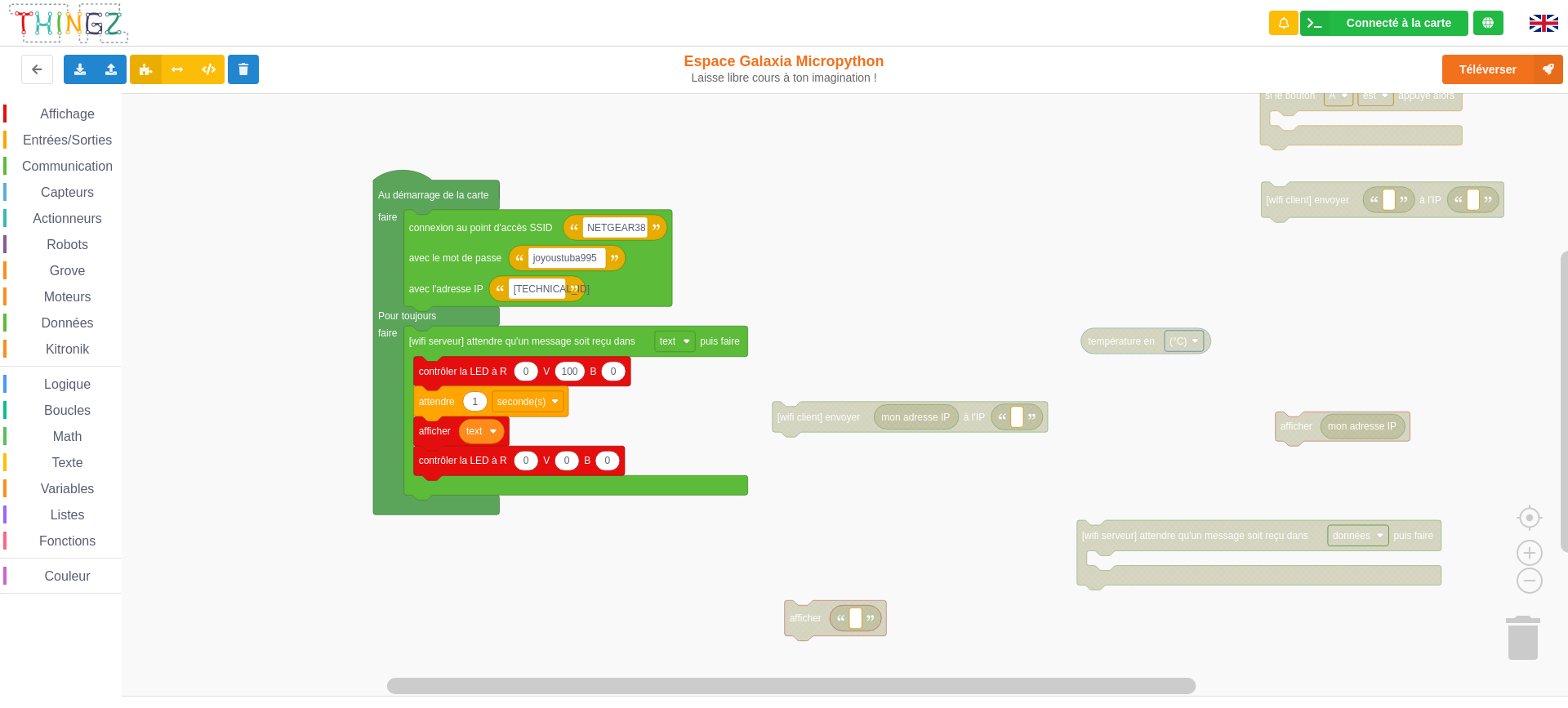
click at [66, 456] on span "Texte" at bounding box center [67, 462] width 36 height 14
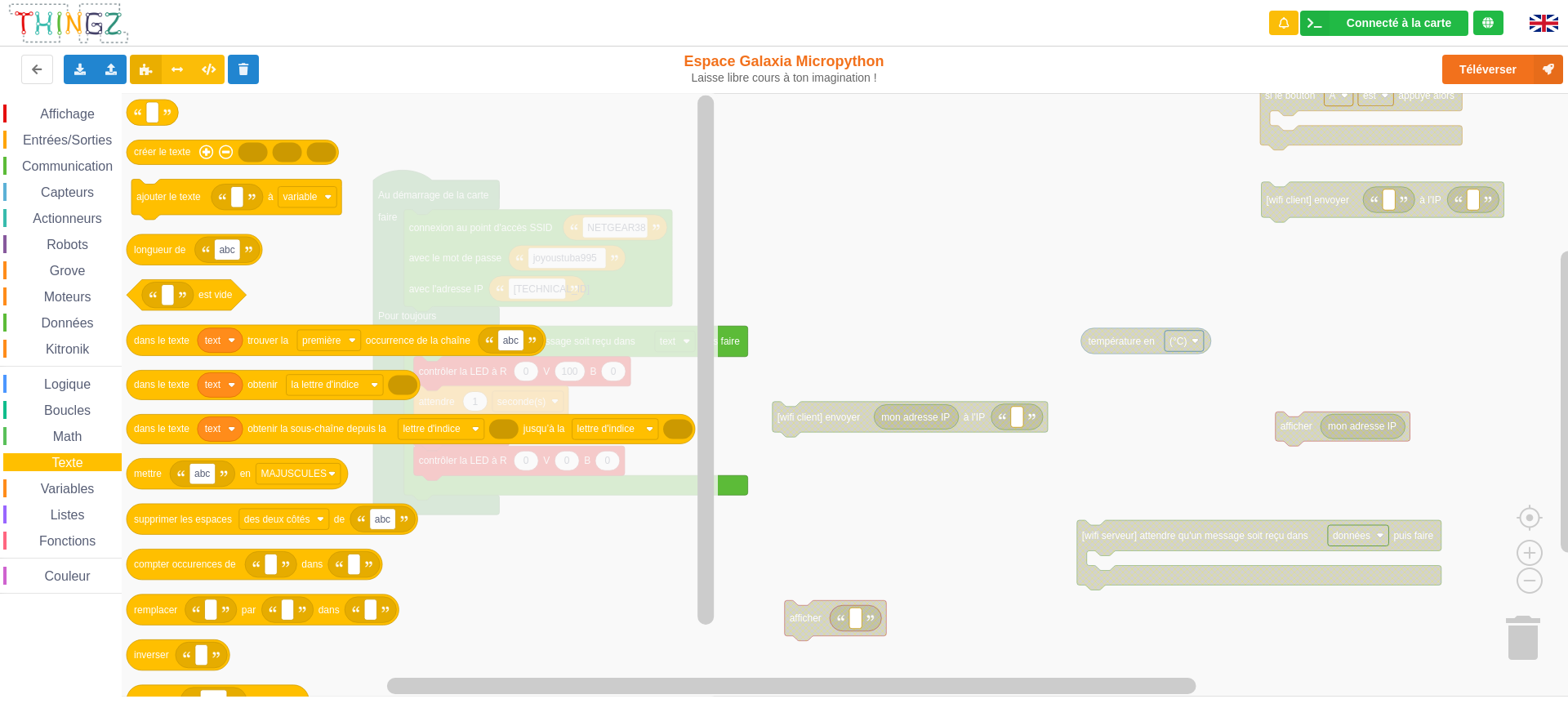
click at [60, 493] on span "Variables" at bounding box center [68, 489] width 59 height 14
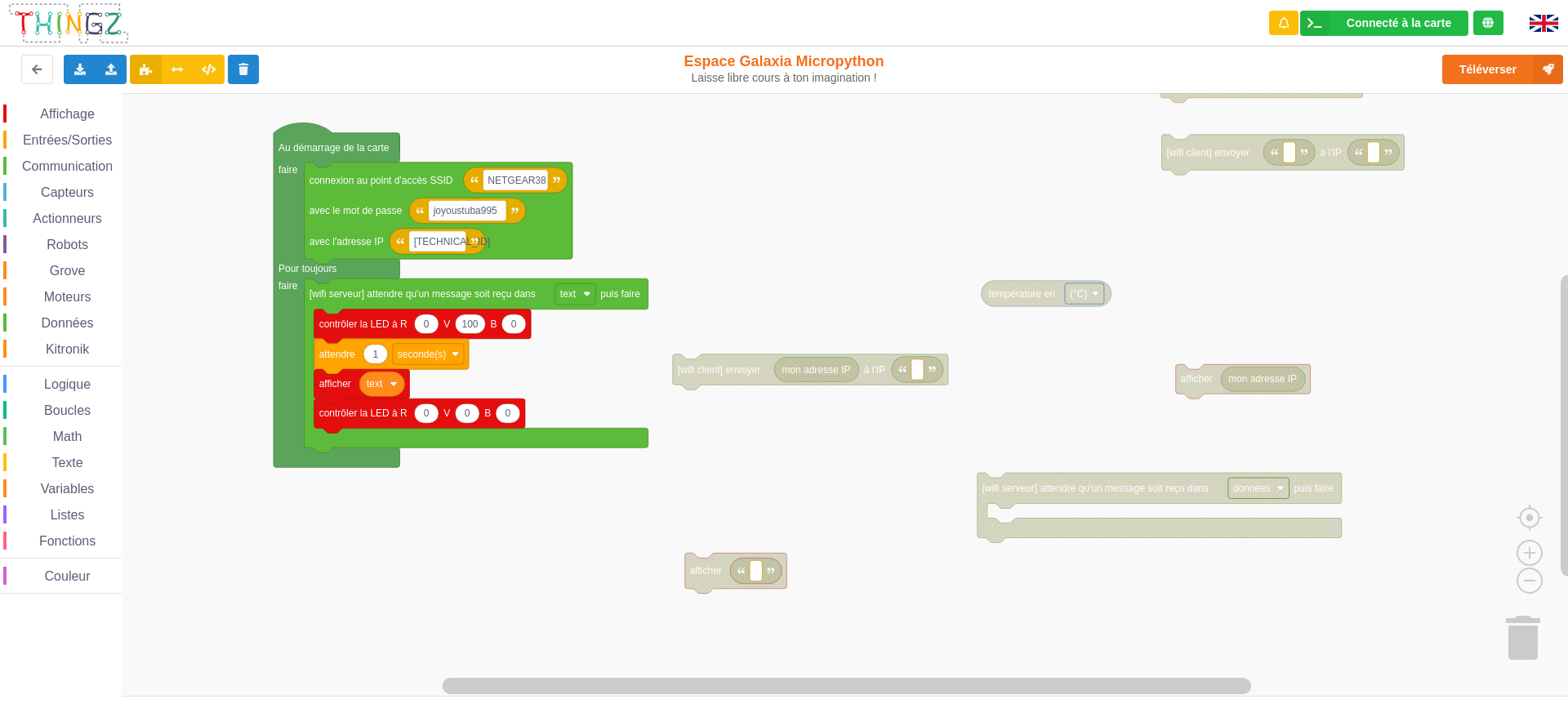
click at [874, 228] on div "Affichage Entrées/Sorties Communication Capteurs Actionneurs Robots Grove Moteu…" at bounding box center [790, 394] width 1579 height 604
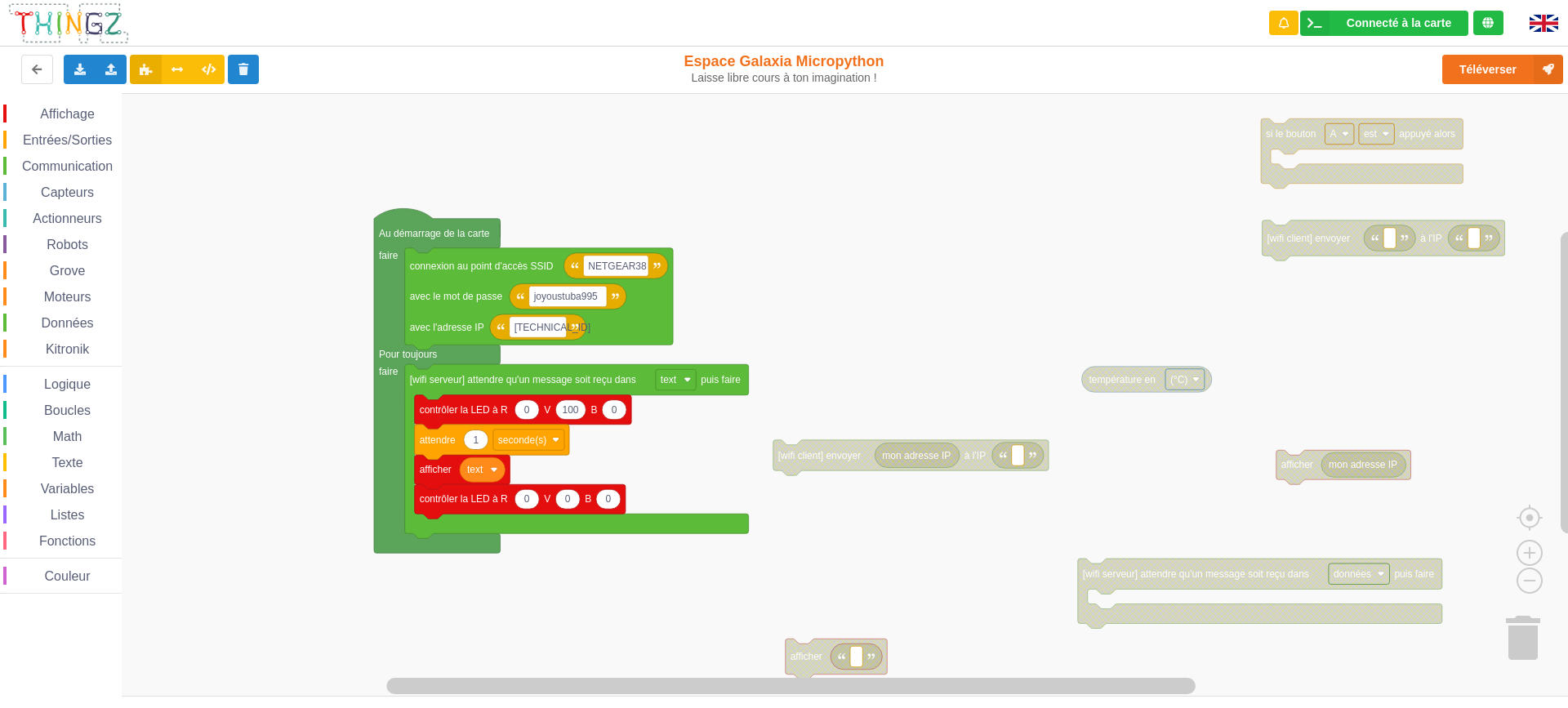
click at [1391, 306] on div "Affichage Entrées/Sorties Communication Capteurs Actionneurs Robots Grove Moteu…" at bounding box center [790, 394] width 1579 height 604
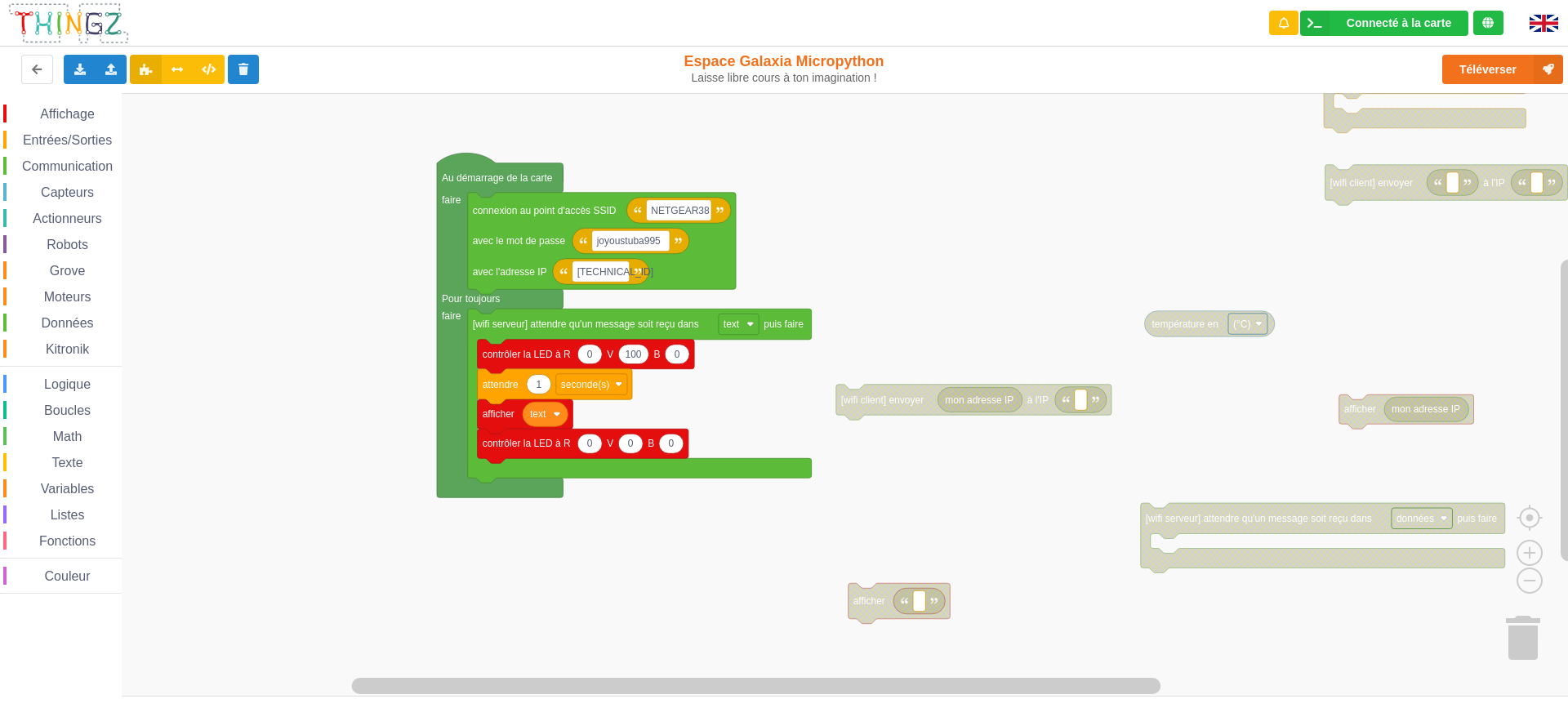
click at [999, 242] on div "Affichage Entrées/Sorties Communication Capteurs Actionneurs Robots Grove Moteu…" at bounding box center [790, 394] width 1579 height 604
click at [565, 603] on rect "Espace de travail de Blocky" at bounding box center [790, 394] width 1579 height 604
click at [580, 546] on rect "Espace de travail de Blocky" at bounding box center [790, 394] width 1579 height 604
click at [745, 325] on rect "Espace de travail de Blocky" at bounding box center [738, 324] width 40 height 21
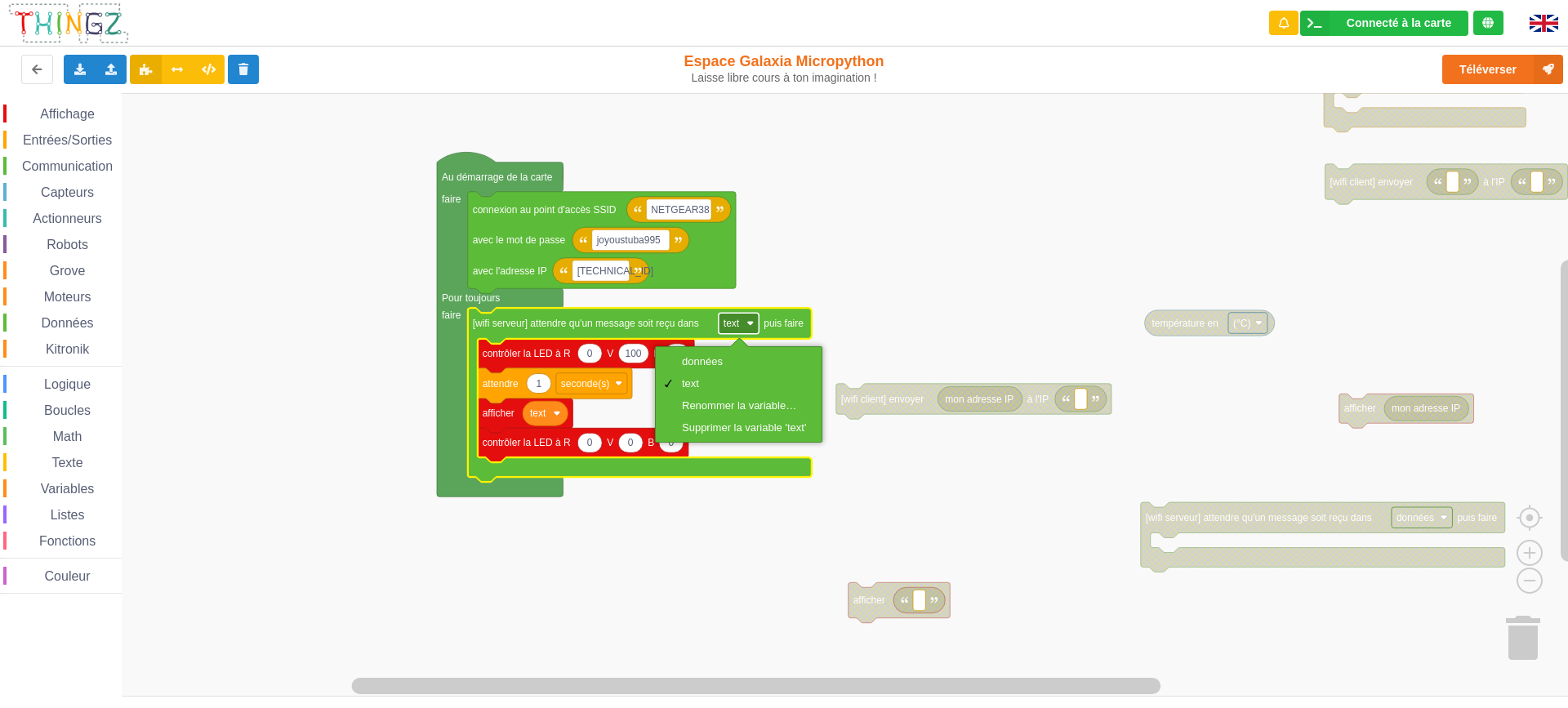
click at [745, 325] on rect "Espace de travail de Blocky" at bounding box center [738, 324] width 40 height 21
click at [1001, 297] on rect "Espace de travail de Blocky" at bounding box center [790, 394] width 1579 height 604
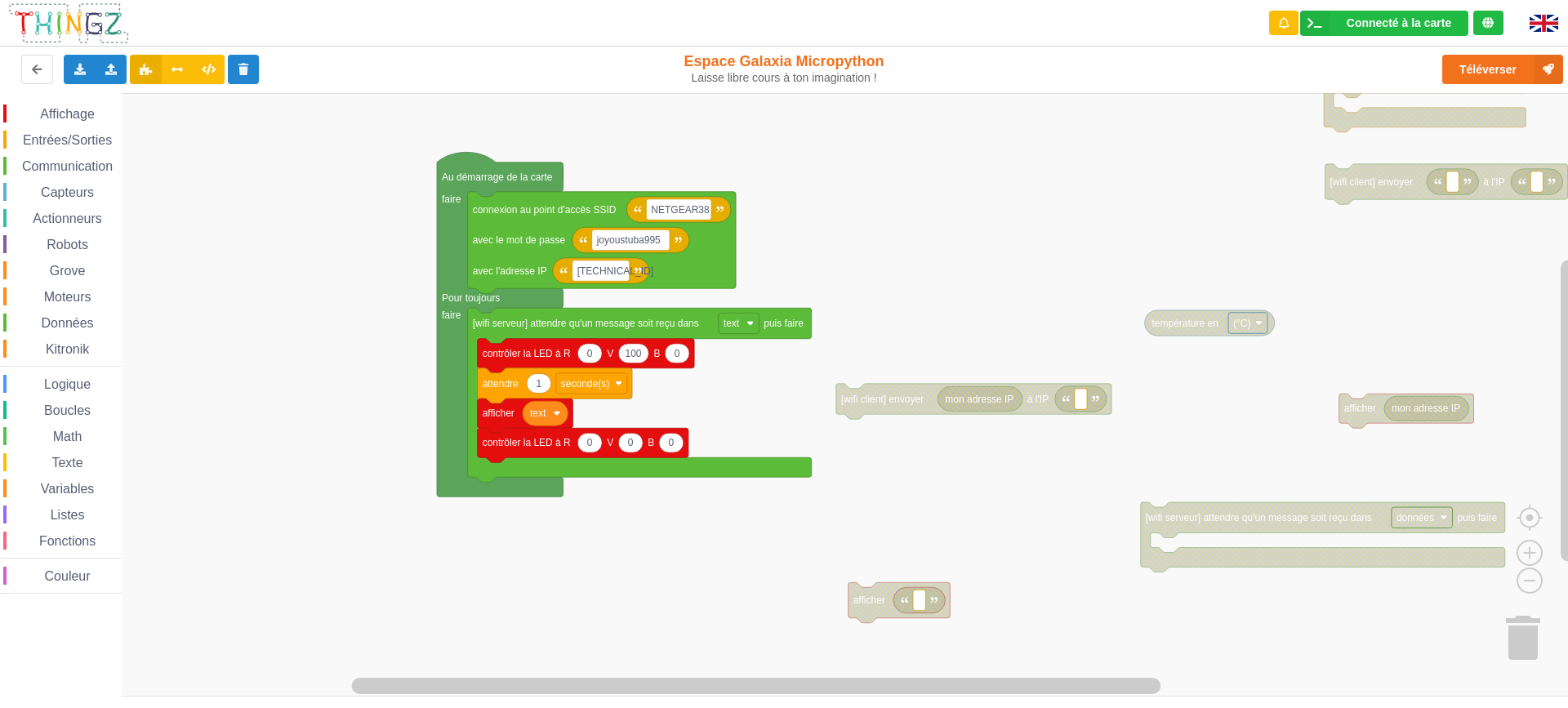
click at [241, 283] on rect "Espace de travail de Blocky" at bounding box center [790, 394] width 1579 height 604
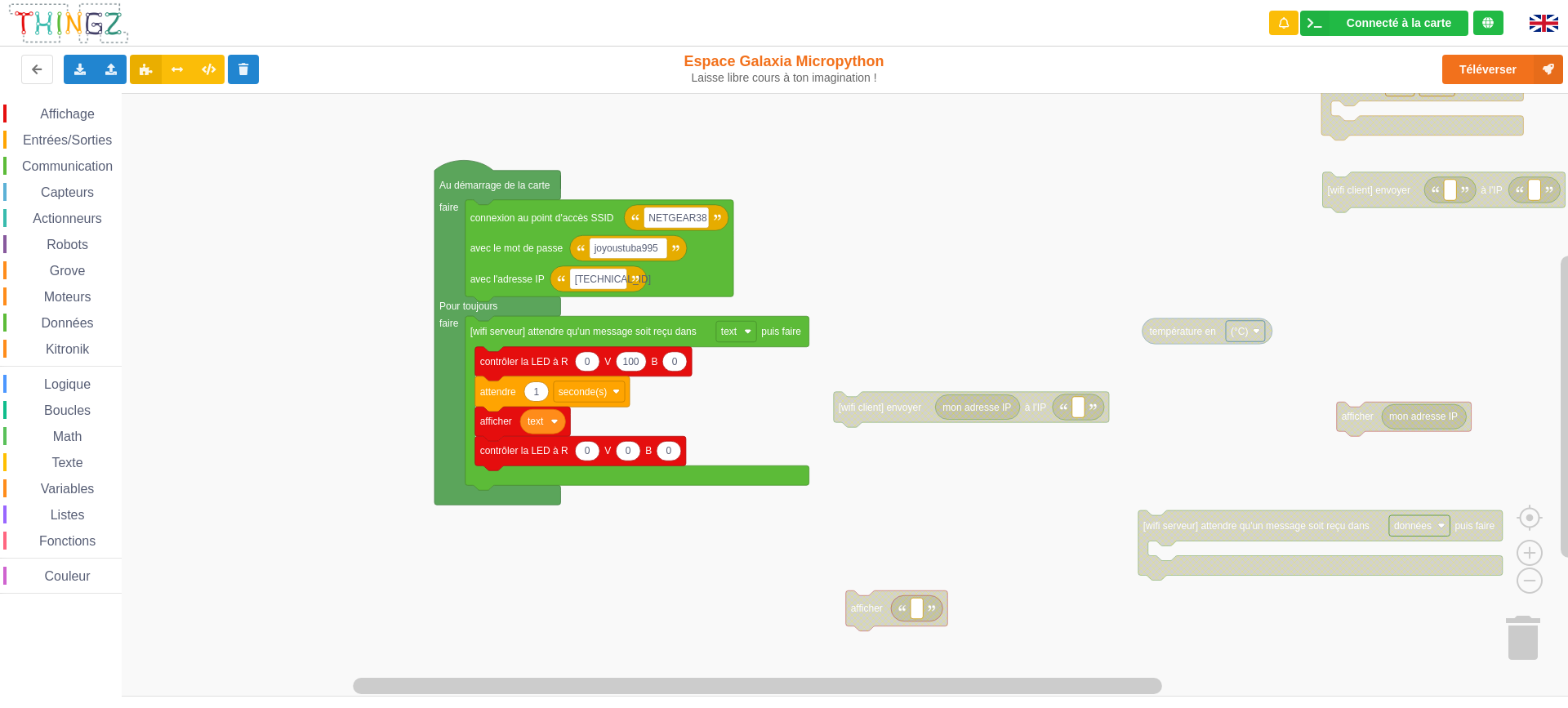
click at [992, 157] on div "Affichage Entrées/Sorties Communication Capteurs Actionneurs Robots Grove Moteu…" at bounding box center [790, 394] width 1579 height 604
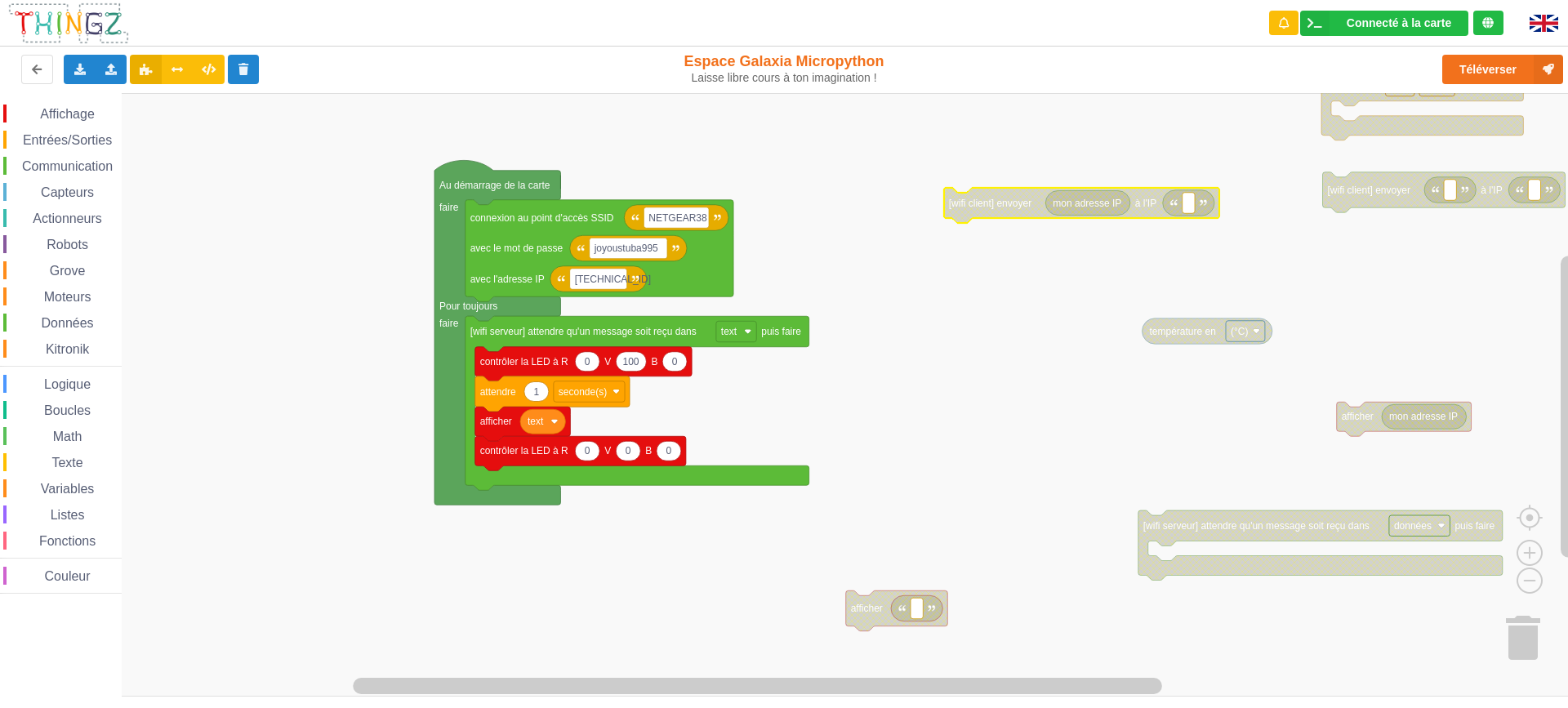
click at [1034, 323] on rect "Espace de travail de Blocky" at bounding box center [790, 394] width 1579 height 604
click at [902, 325] on rect "Espace de travail de Blocky" at bounding box center [790, 394] width 1579 height 604
click at [82, 71] on icon at bounding box center [80, 69] width 14 height 10
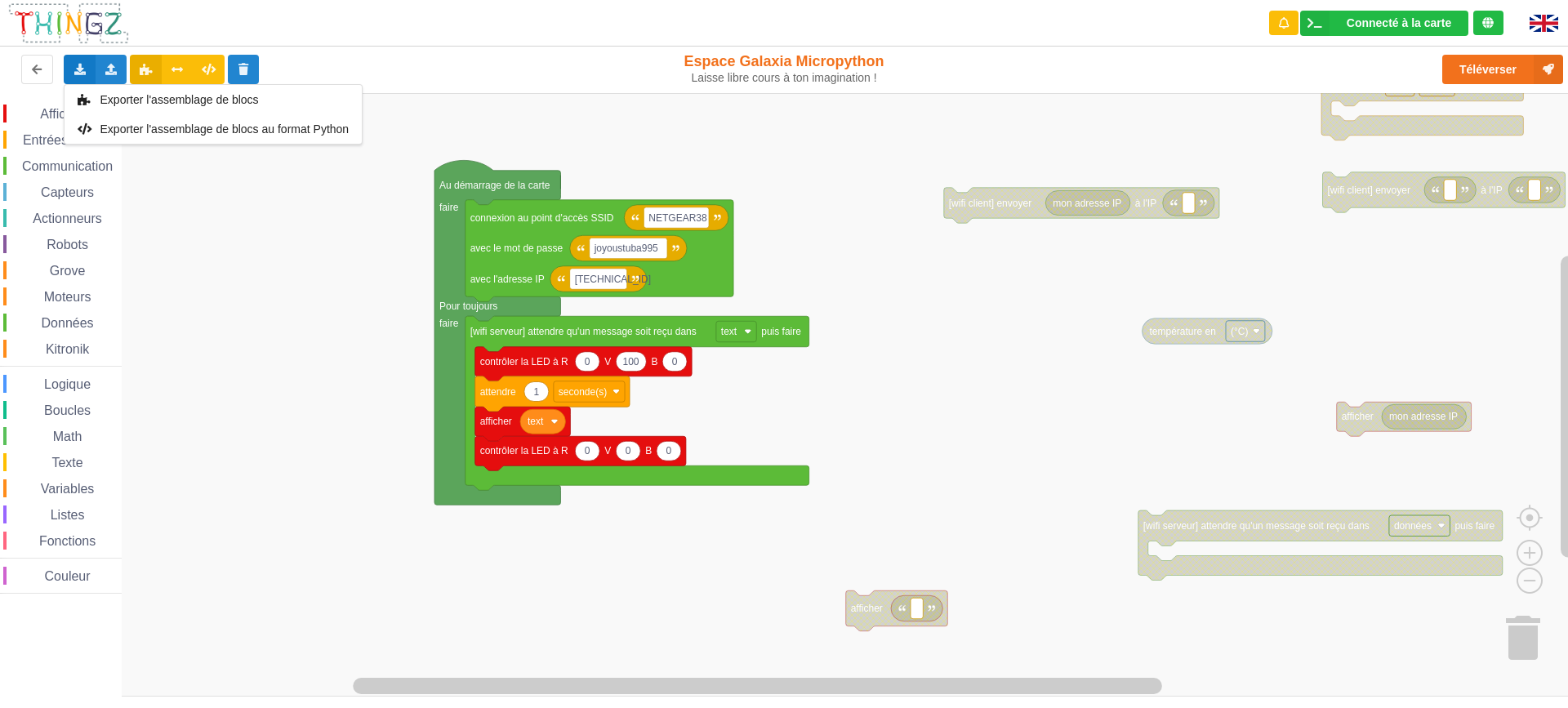
click at [877, 160] on rect "Espace de travail de Blocky" at bounding box center [790, 394] width 1579 height 604
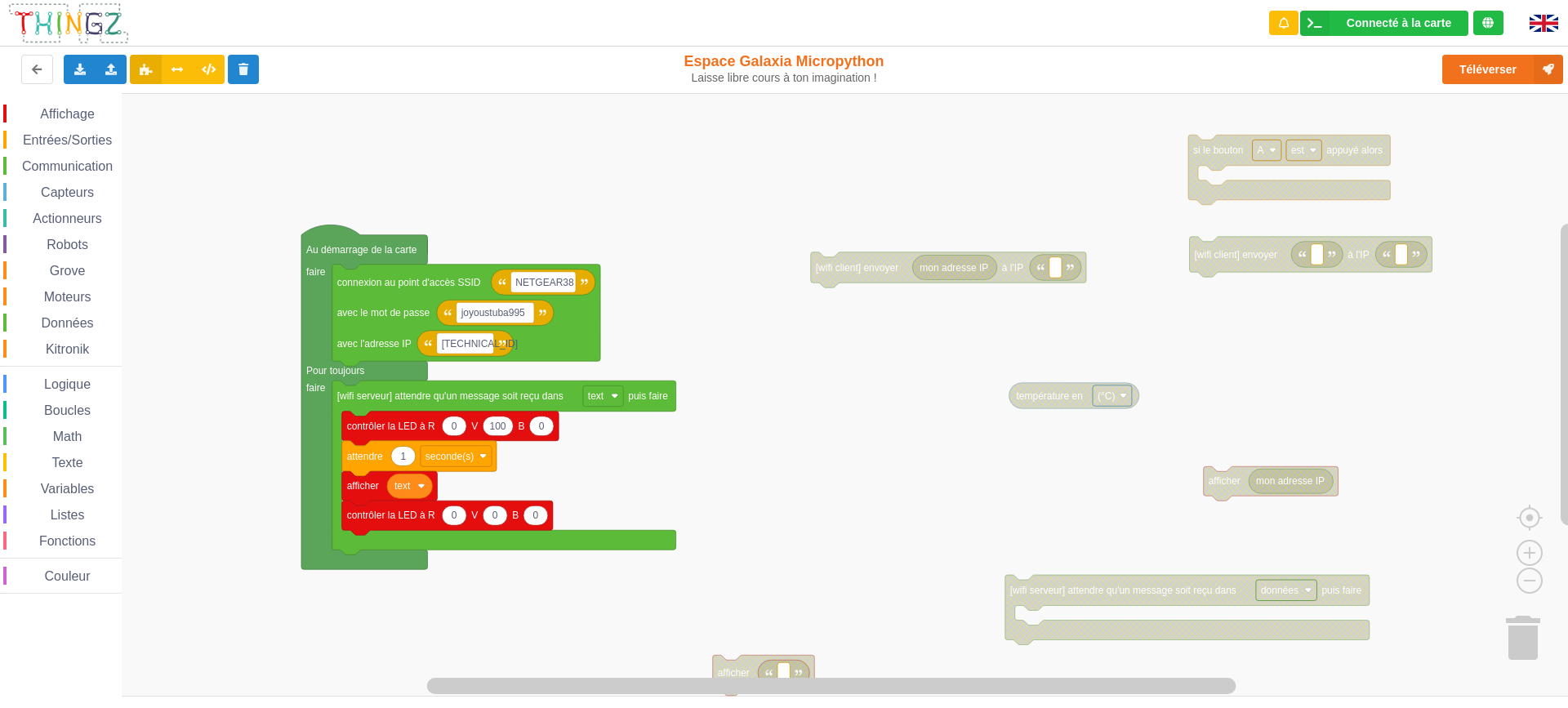
click at [978, 201] on div "Affichage Entrées/Sorties Communication Capteurs Actionneurs Robots Grove Moteu…" at bounding box center [790, 394] width 1579 height 604
